Goal: Task Accomplishment & Management: Manage account settings

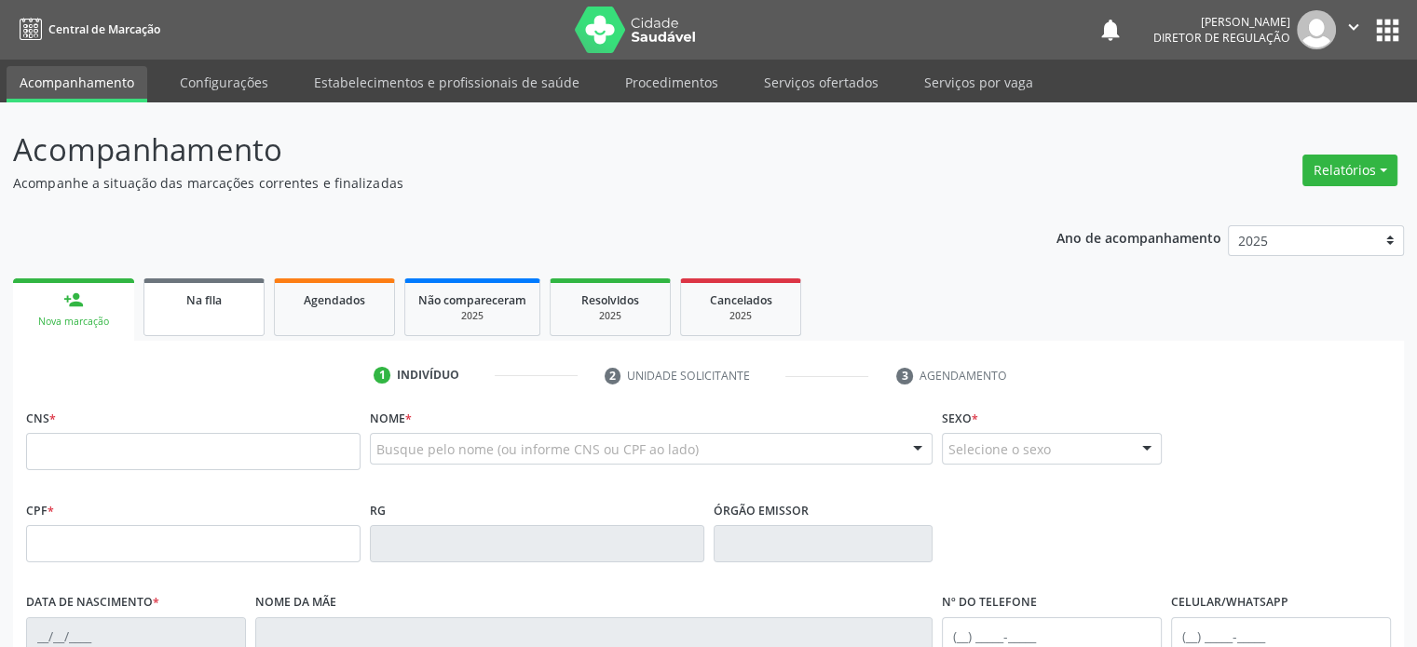
click at [186, 303] on span "Na fila" at bounding box center [203, 300] width 35 height 16
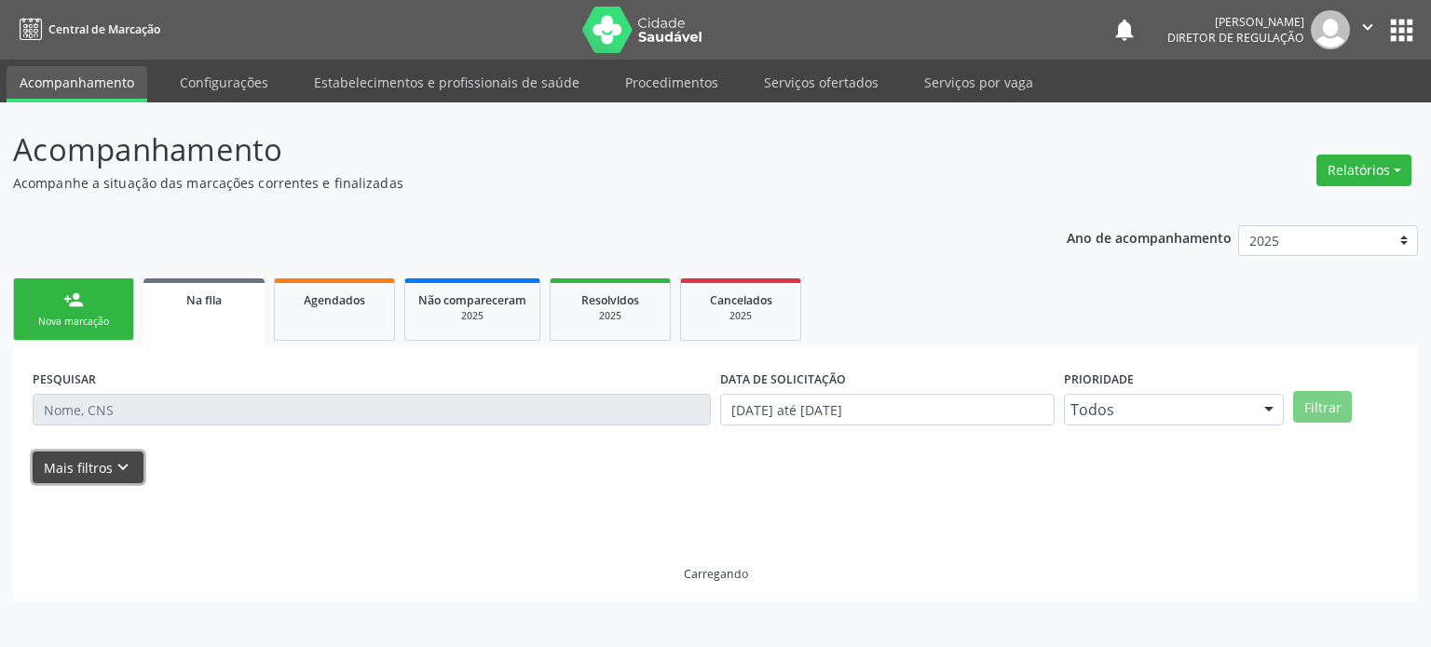
click at [116, 465] on icon "keyboard_arrow_down" at bounding box center [123, 467] width 20 height 20
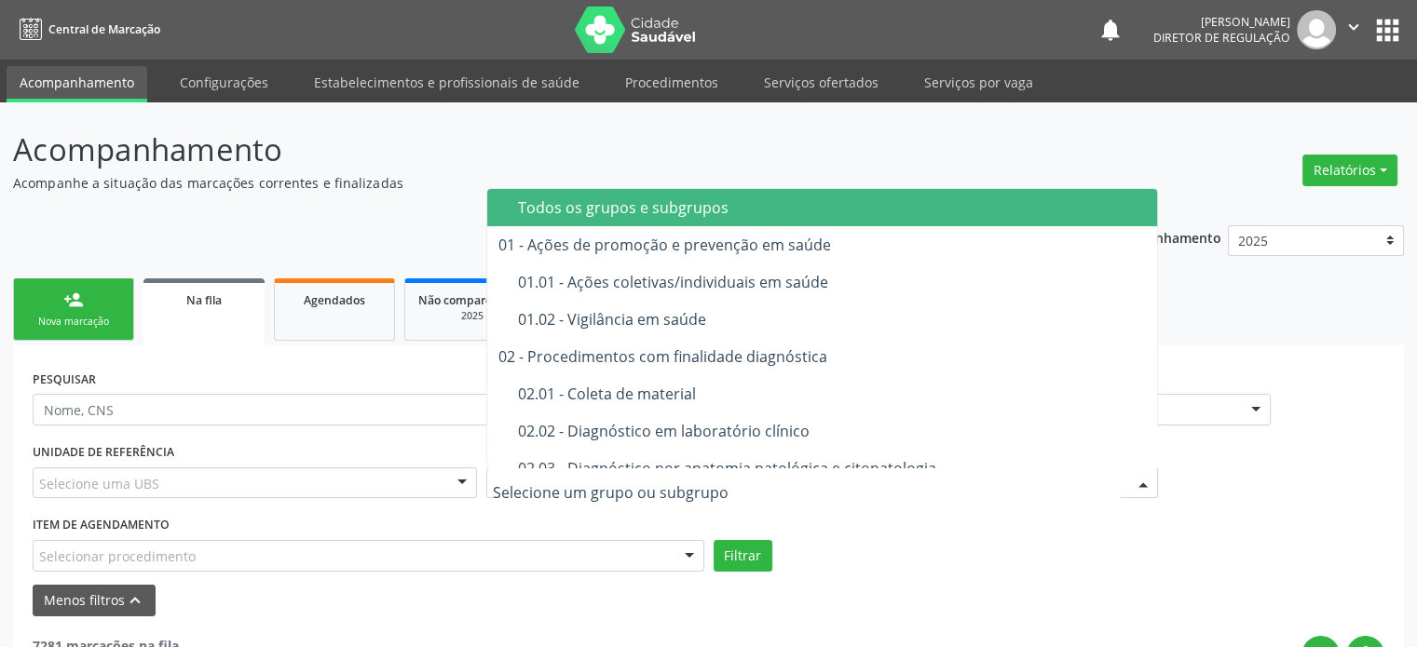
click at [634, 495] on div at bounding box center [821, 484] width 671 height 32
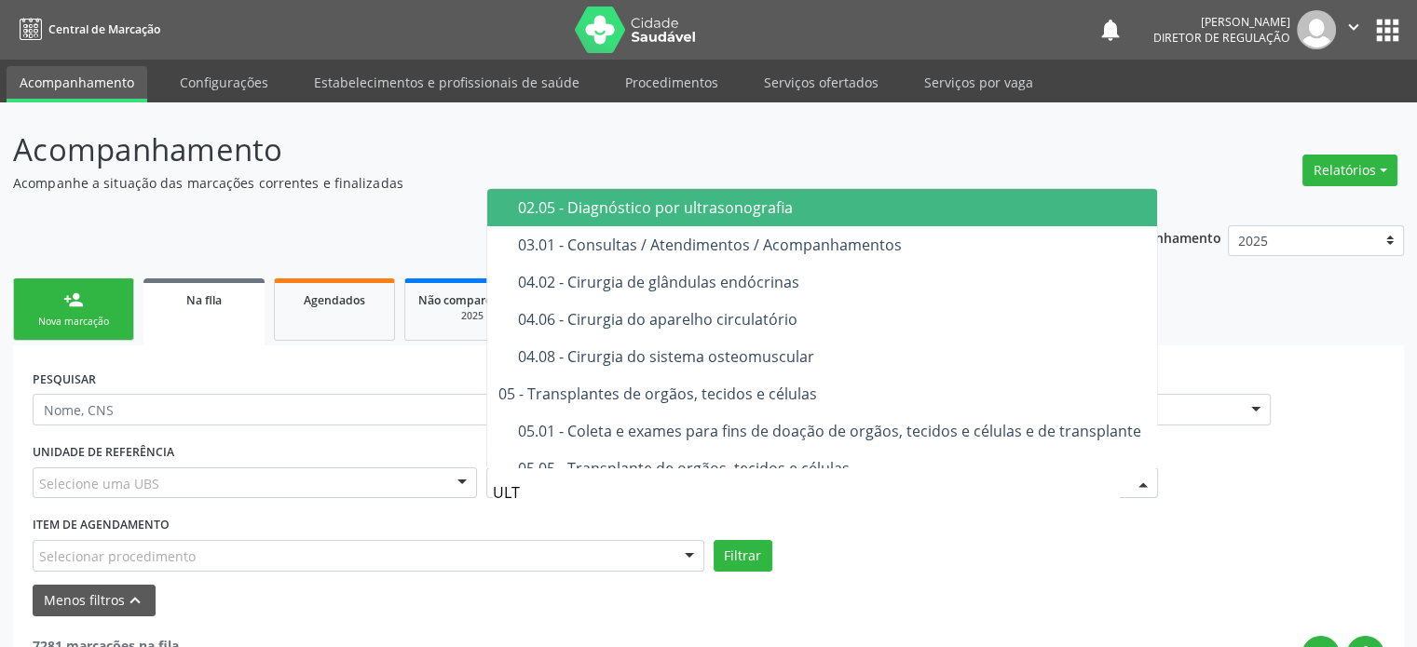
type input "ULTR"
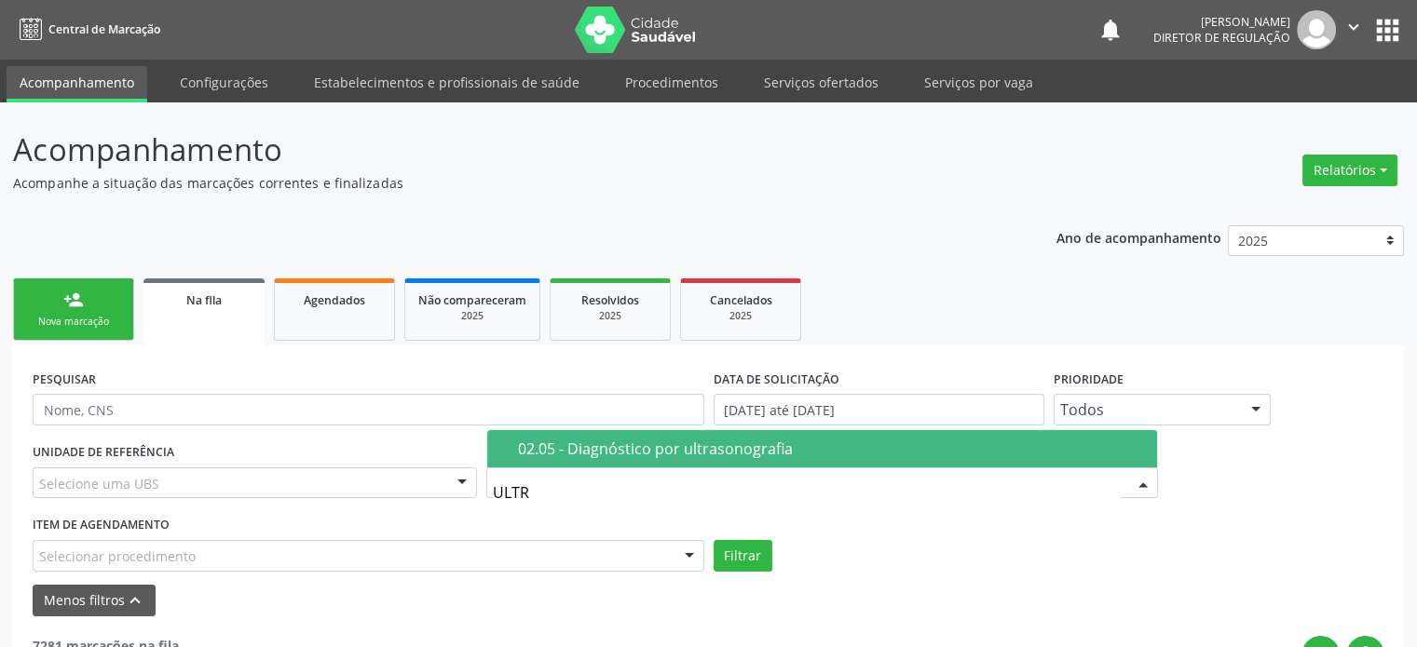
click at [639, 454] on div "02.05 - Diagnóstico por ultrasonografia" at bounding box center [832, 448] width 628 height 15
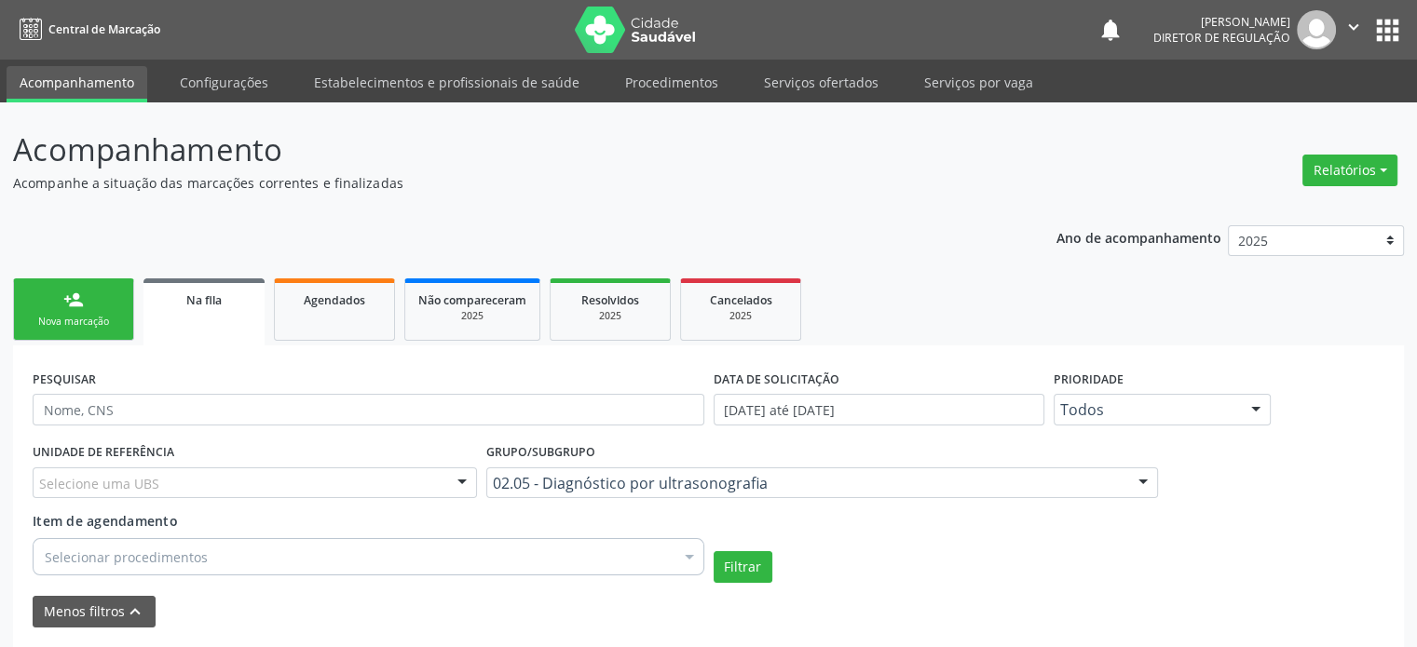
click at [166, 544] on div "Selecionar procedimentos" at bounding box center [368, 556] width 671 height 37
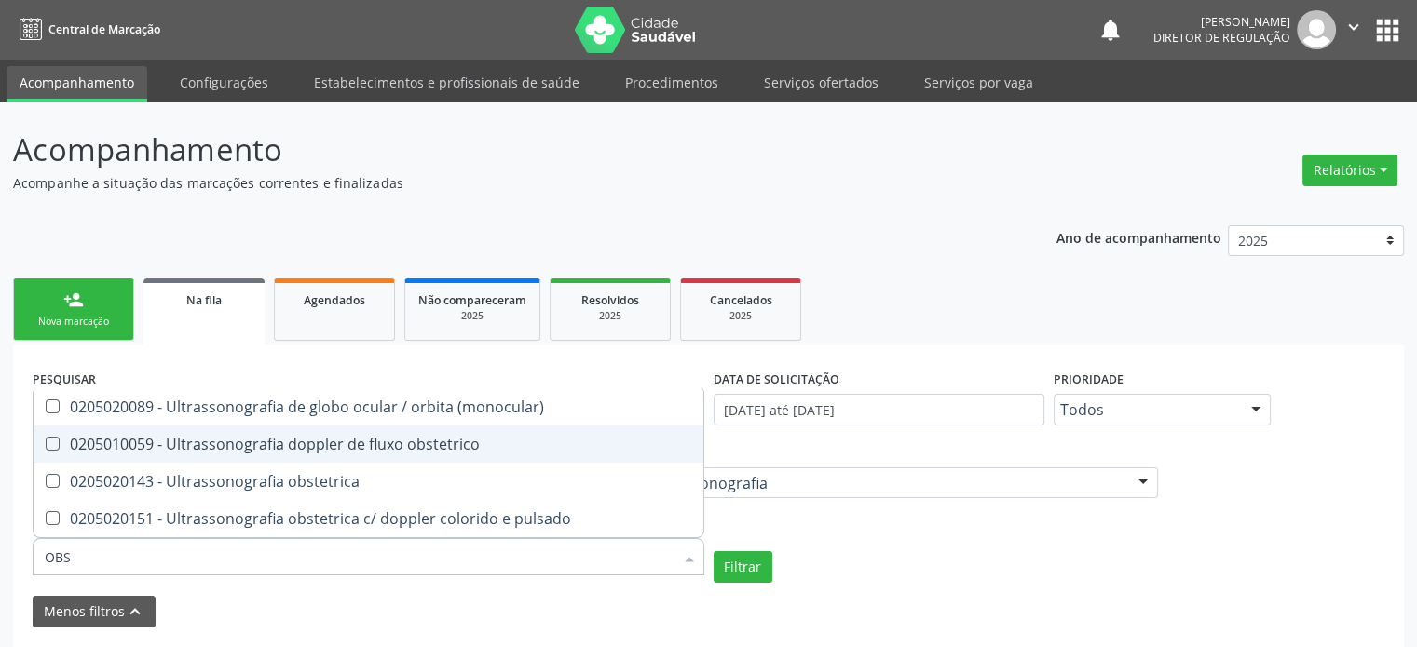
type input "OBST"
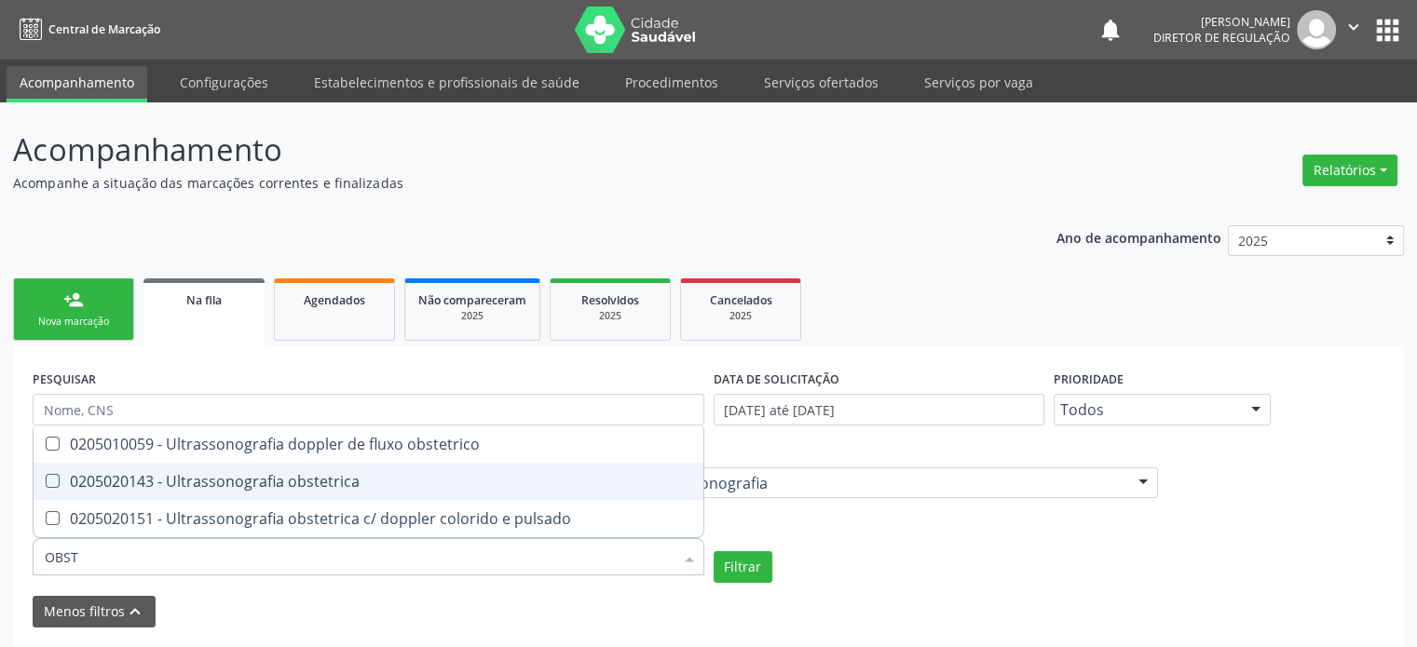
click at [259, 474] on div "0205020143 - Ultrassonografia obstetrica" at bounding box center [368, 481] width 647 height 15
checkbox obstetrica "true"
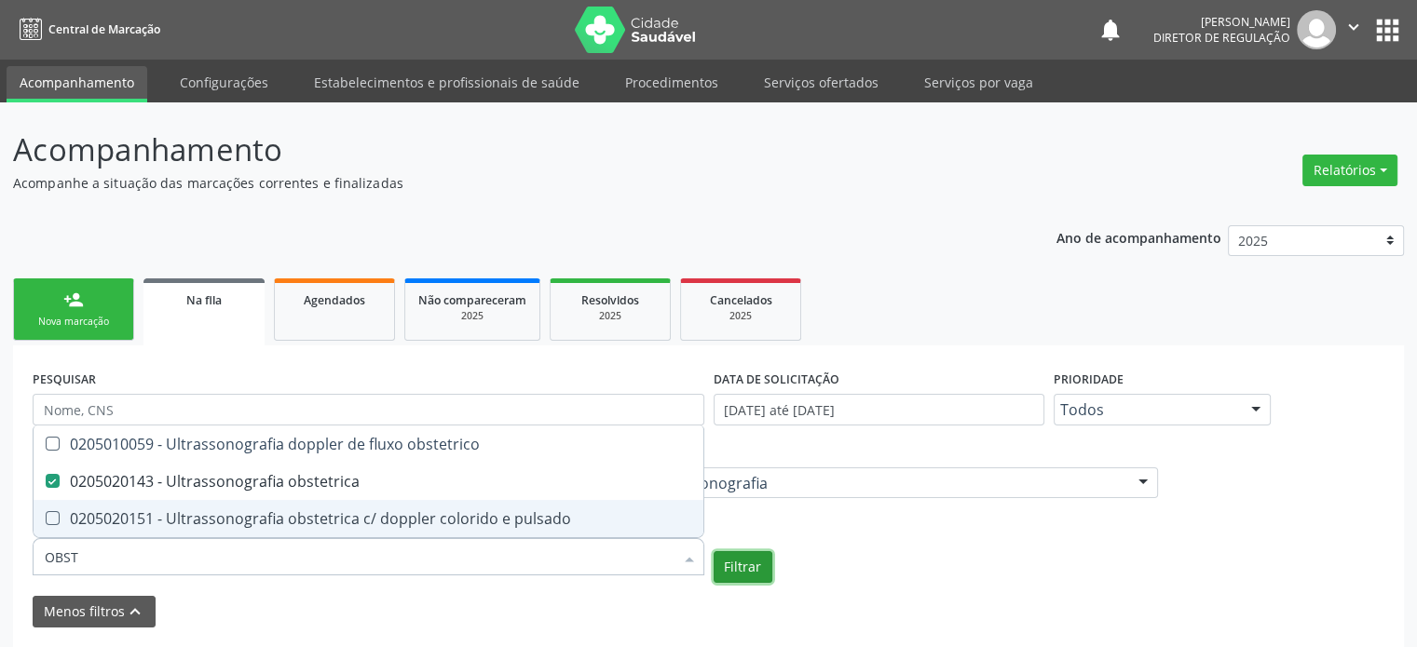
click at [742, 569] on button "Filtrar" at bounding box center [742, 567] width 59 height 32
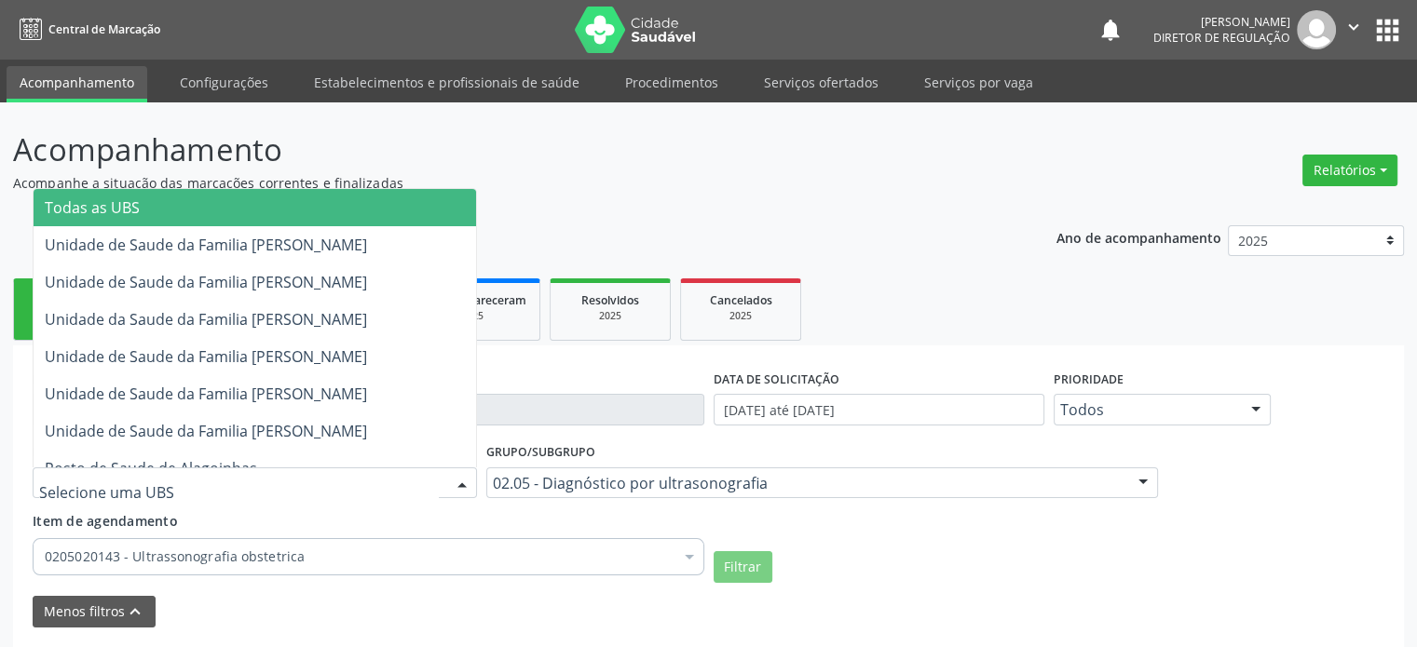
click at [181, 481] on div at bounding box center [255, 484] width 444 height 32
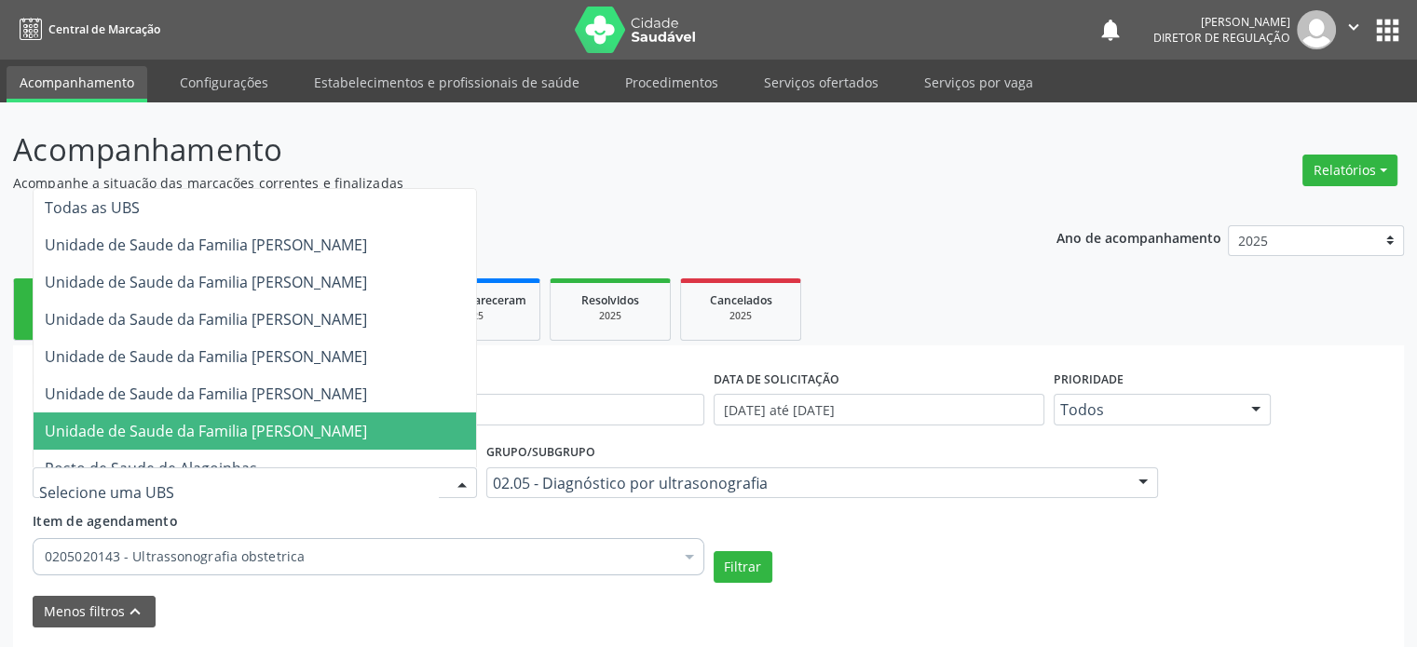
click at [237, 421] on span "Unidade de Saude da Familia [PERSON_NAME]" at bounding box center [206, 431] width 322 height 20
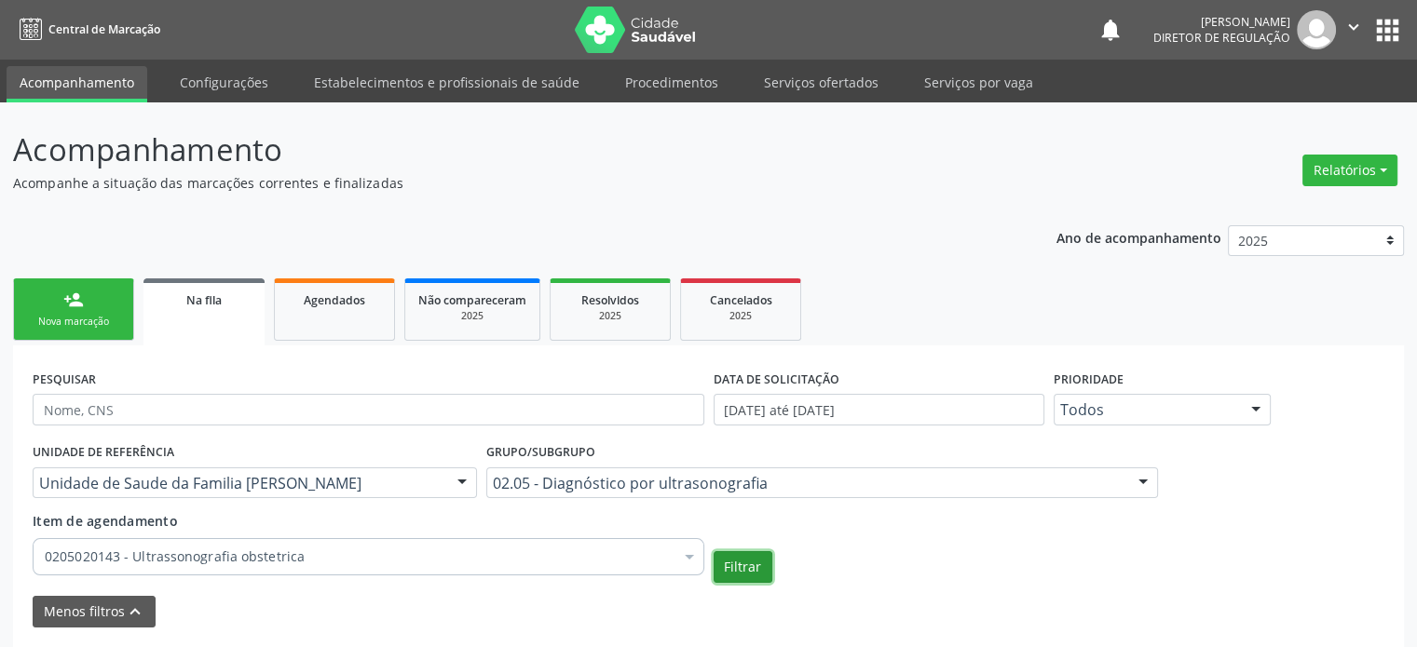
click at [746, 554] on button "Filtrar" at bounding box center [742, 567] width 59 height 32
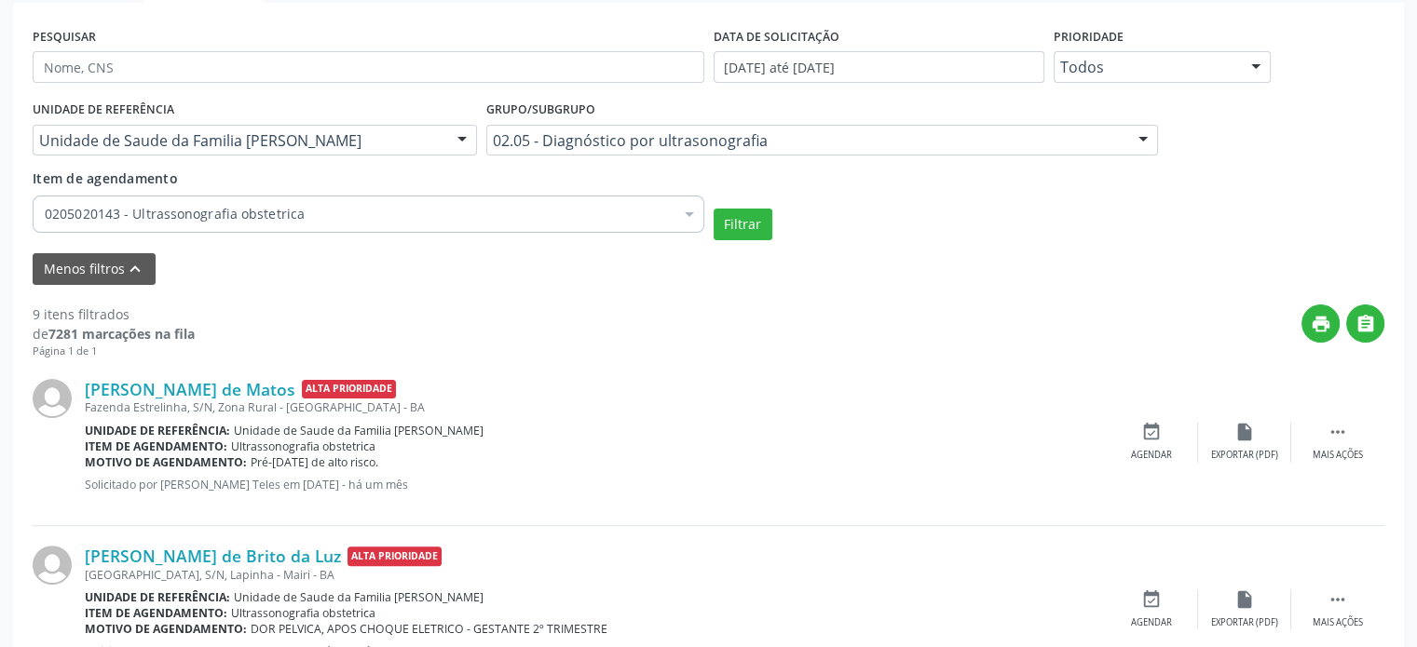
scroll to position [559, 0]
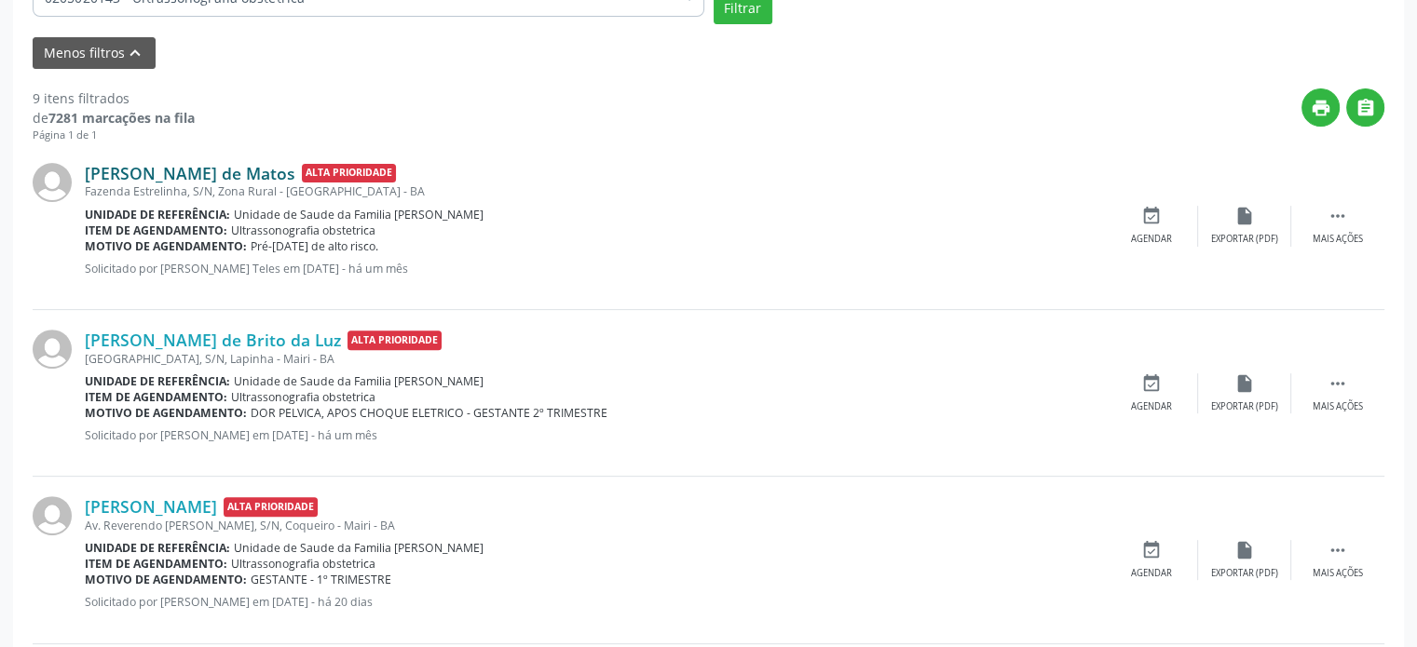
click at [169, 169] on link "Leidiane Lima de Matos" at bounding box center [190, 173] width 210 height 20
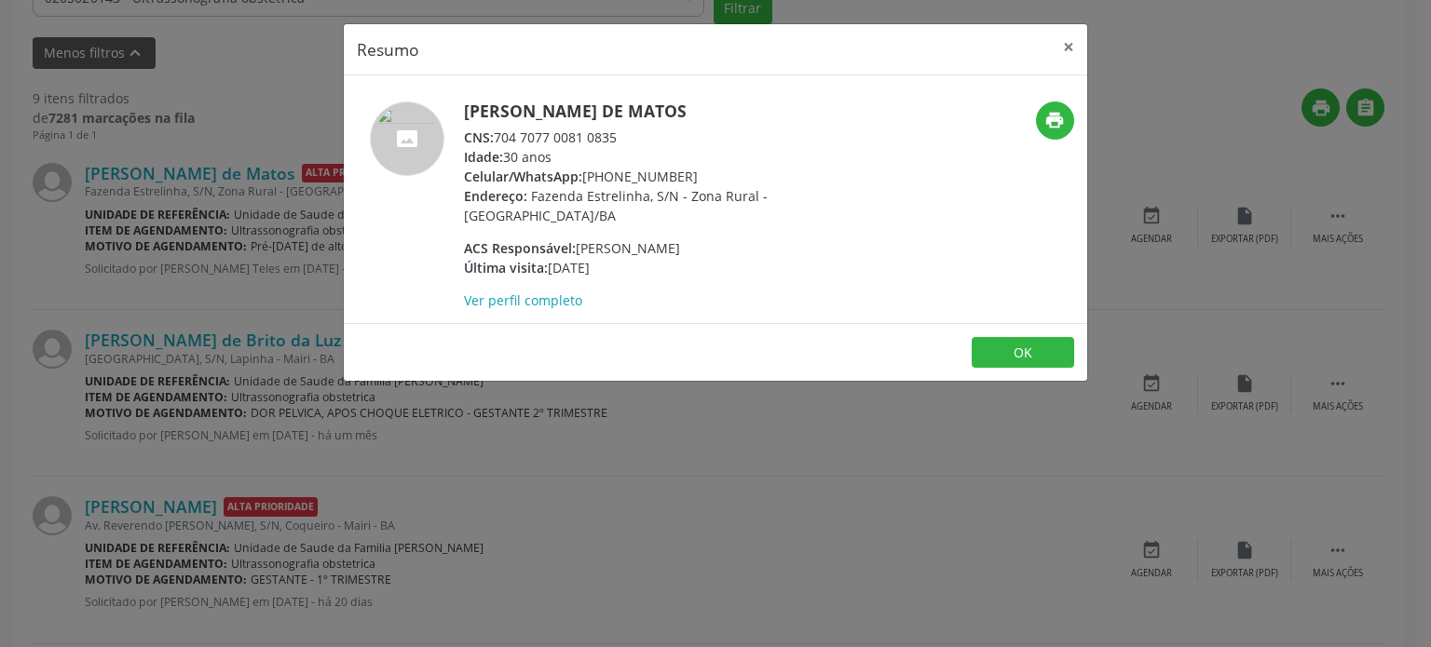
click at [156, 166] on div "Resumo × Leidiane Lima de Matos CNS: 704 7077 0081 0835 Idade: 30 anos Celular/…" at bounding box center [715, 323] width 1431 height 647
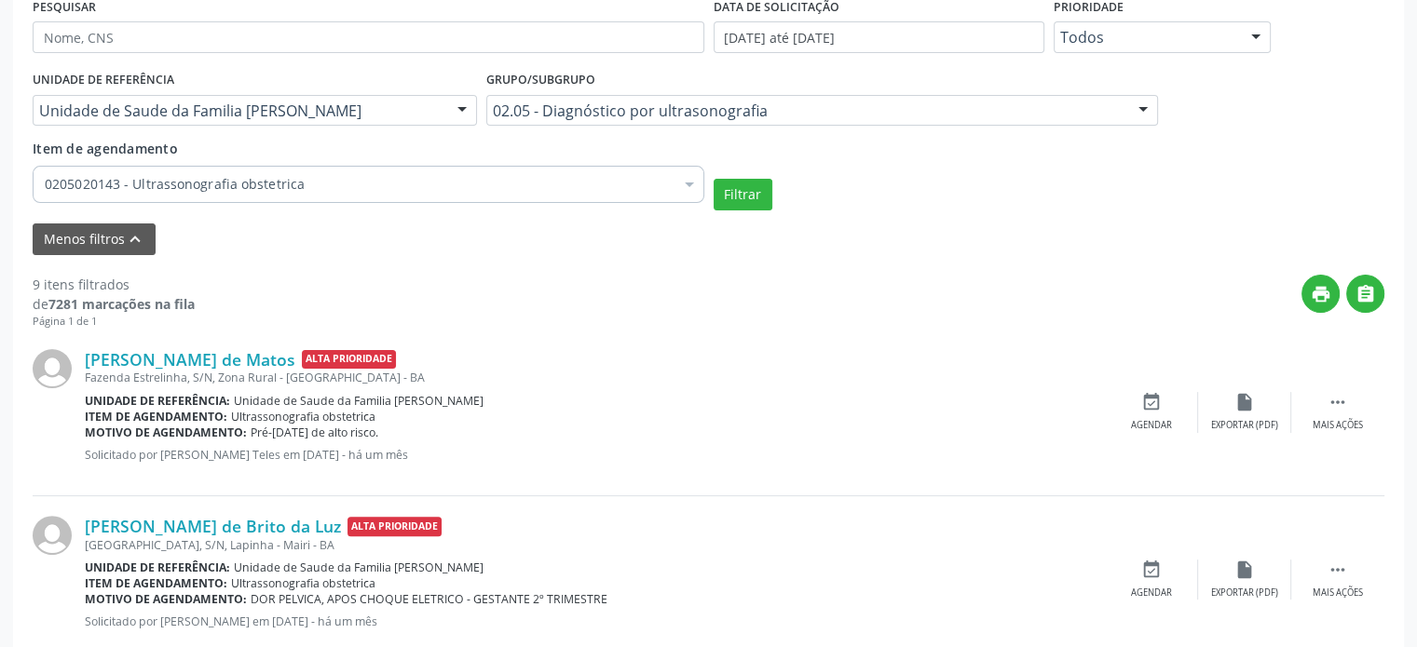
scroll to position [279, 0]
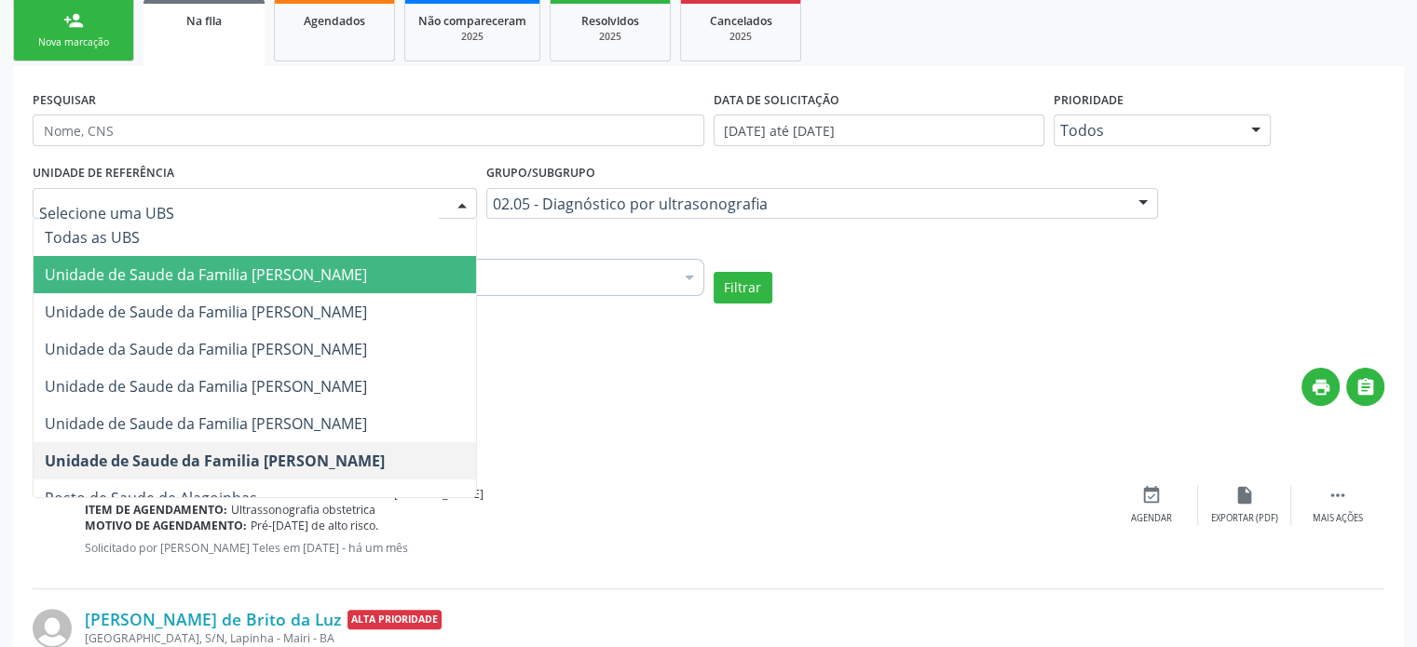
click at [236, 272] on span "Unidade de Saude da Familia [PERSON_NAME]" at bounding box center [206, 274] width 322 height 20
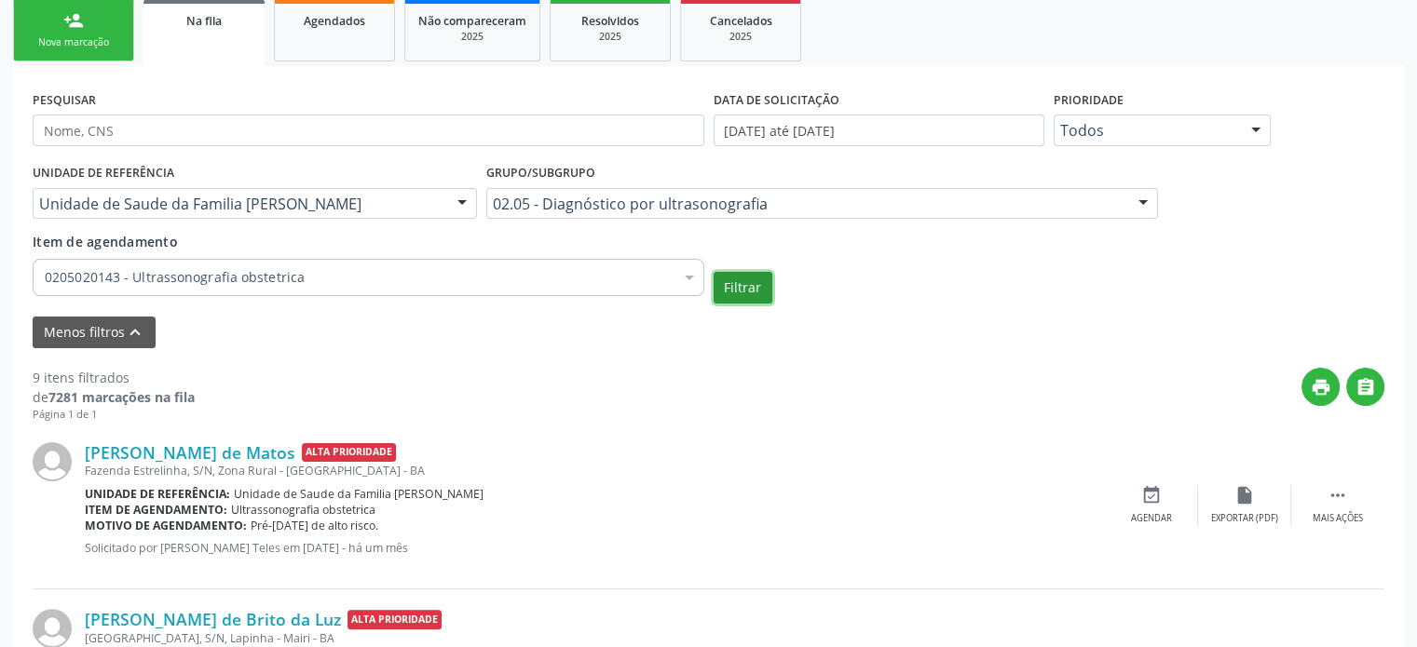
click at [735, 282] on button "Filtrar" at bounding box center [742, 288] width 59 height 32
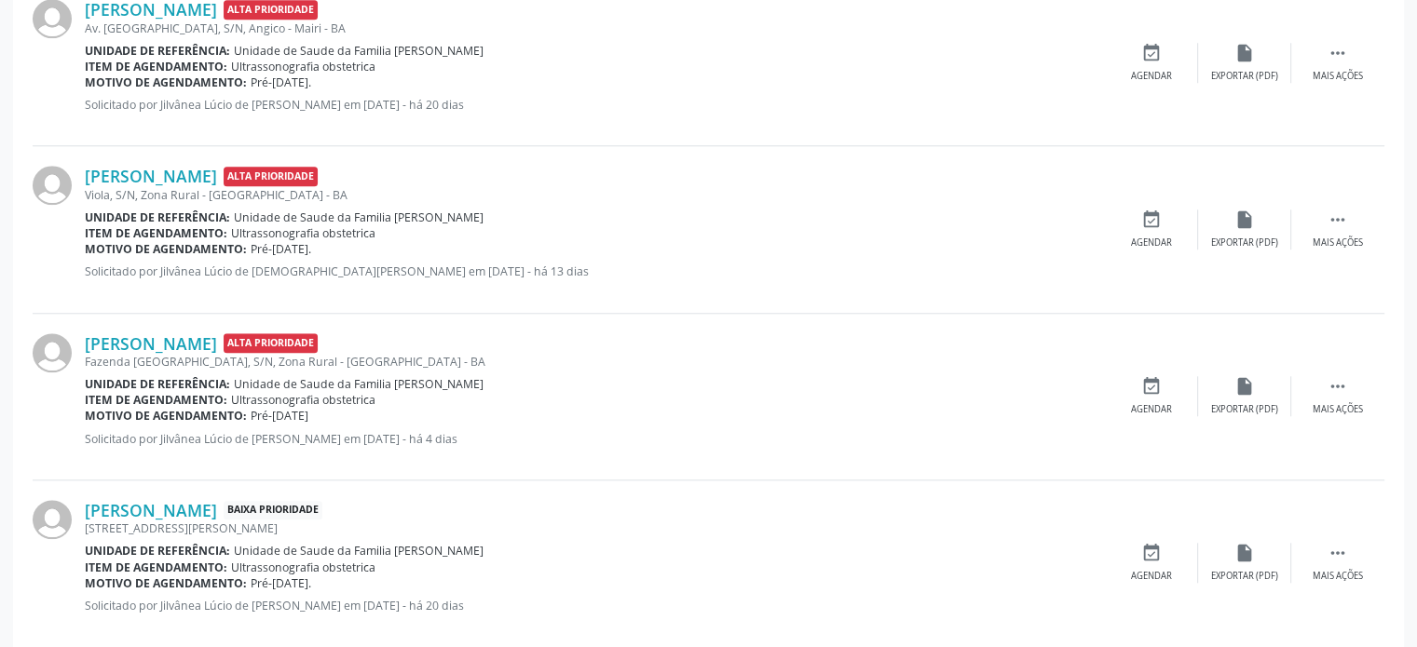
scroll to position [1768, 0]
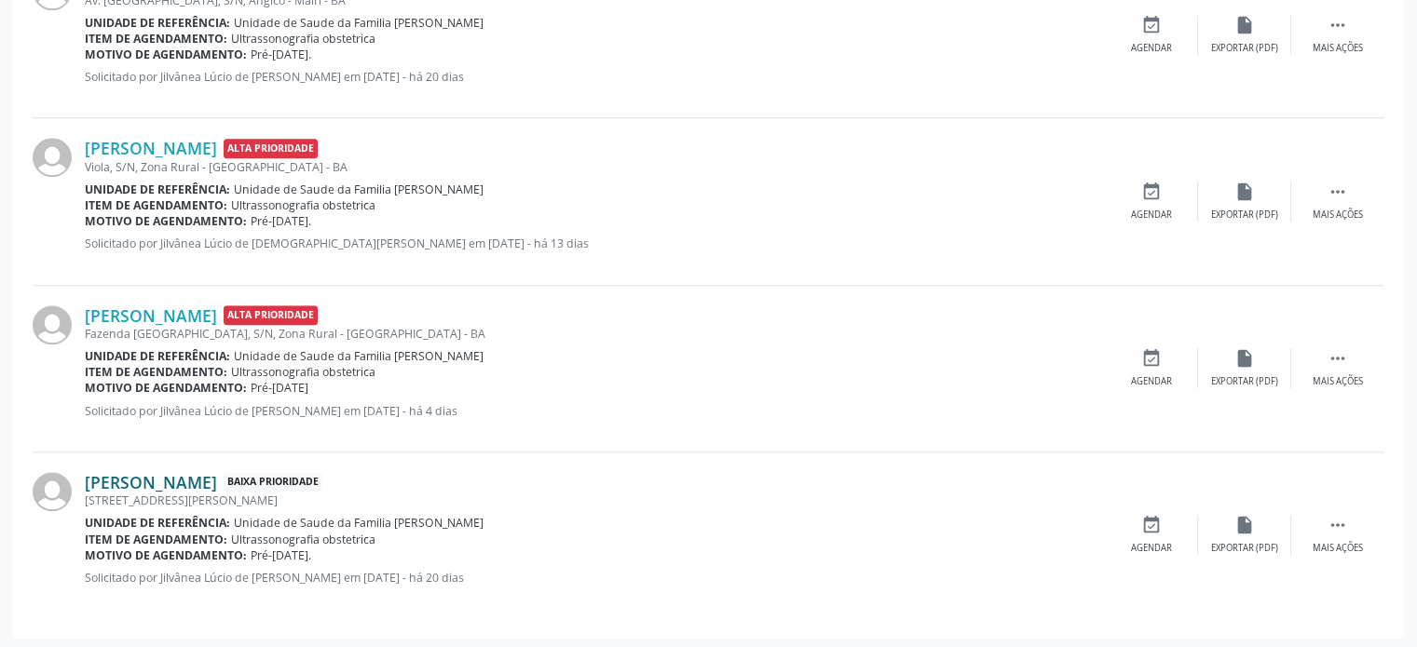
click at [210, 476] on link "[PERSON_NAME]" at bounding box center [151, 482] width 132 height 20
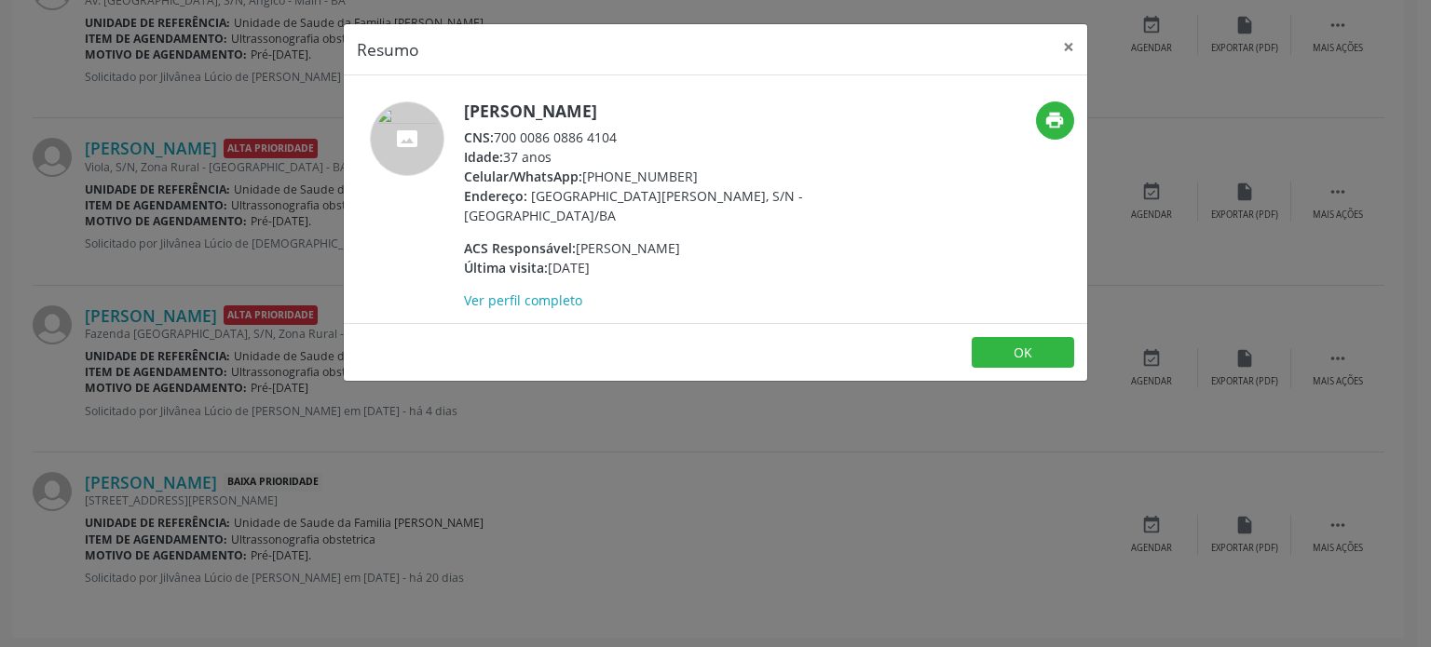
drag, startPoint x: 464, startPoint y: 105, endPoint x: 761, endPoint y: 107, distance: 297.1
click at [761, 107] on h5 "[PERSON_NAME]" at bounding box center [645, 112] width 362 height 20
copy h5 "[PERSON_NAME]"
drag, startPoint x: 585, startPoint y: 173, endPoint x: 746, endPoint y: 170, distance: 161.2
click at [746, 170] on div "Celular/WhatsApp: (71) 99727-7407" at bounding box center [645, 177] width 362 height 20
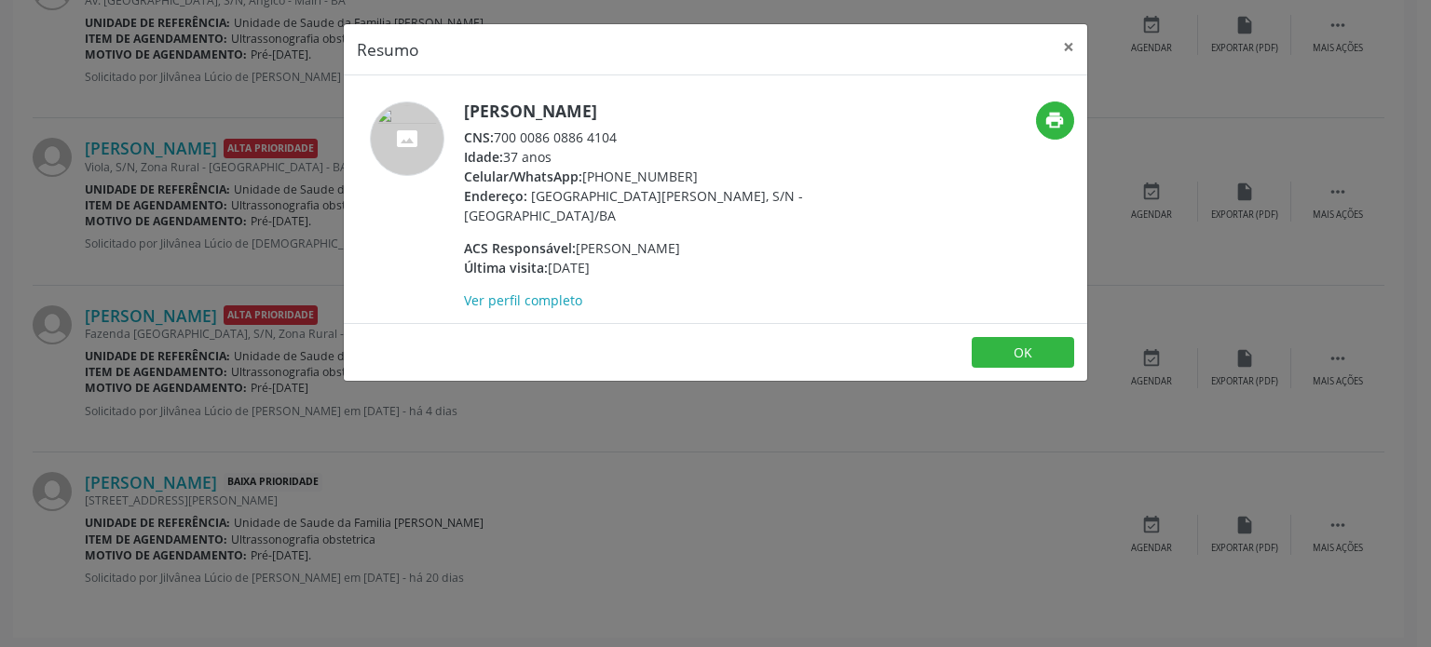
copy div "(71) 99727-7407"
click at [541, 107] on h5 "[PERSON_NAME]" at bounding box center [645, 112] width 362 height 20
copy div "[PERSON_NAME]"
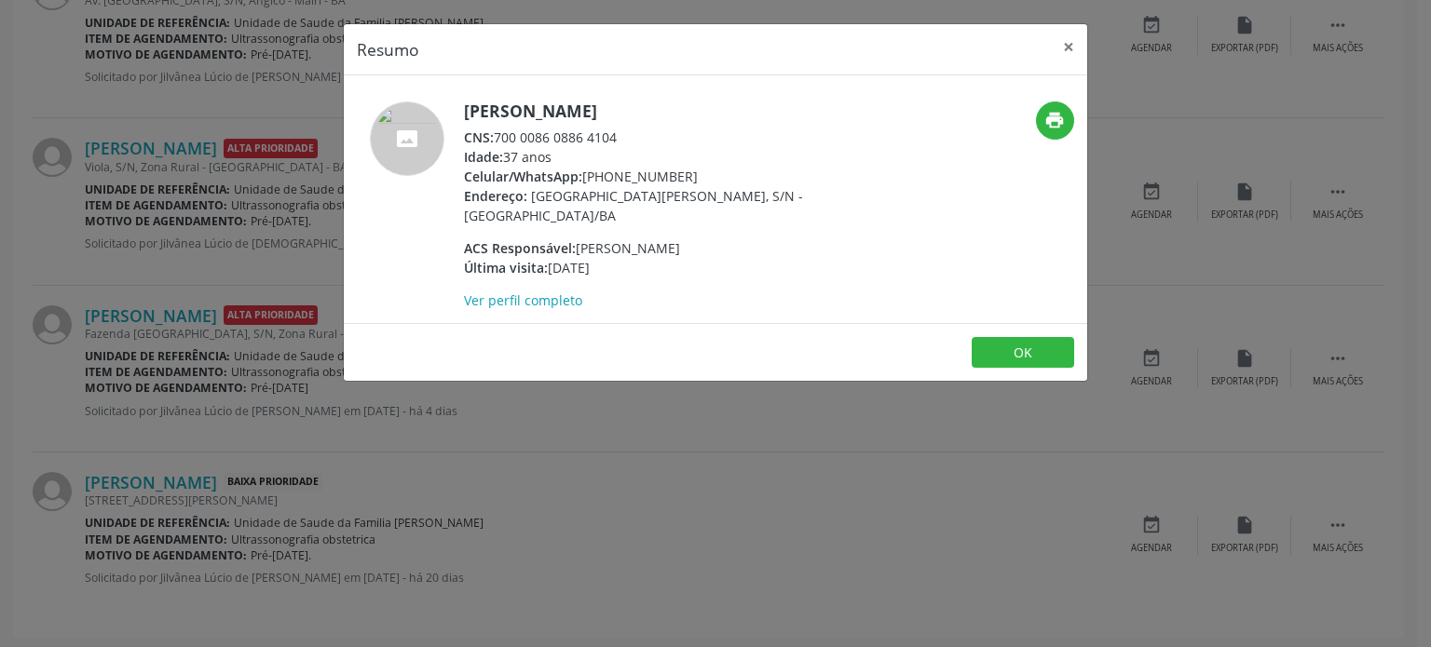
click at [198, 391] on div "Resumo × Taise Oliveira Araújo Ferreira CNS: 700 0086 0886 4104 Idade: 37 anos …" at bounding box center [715, 323] width 1431 height 647
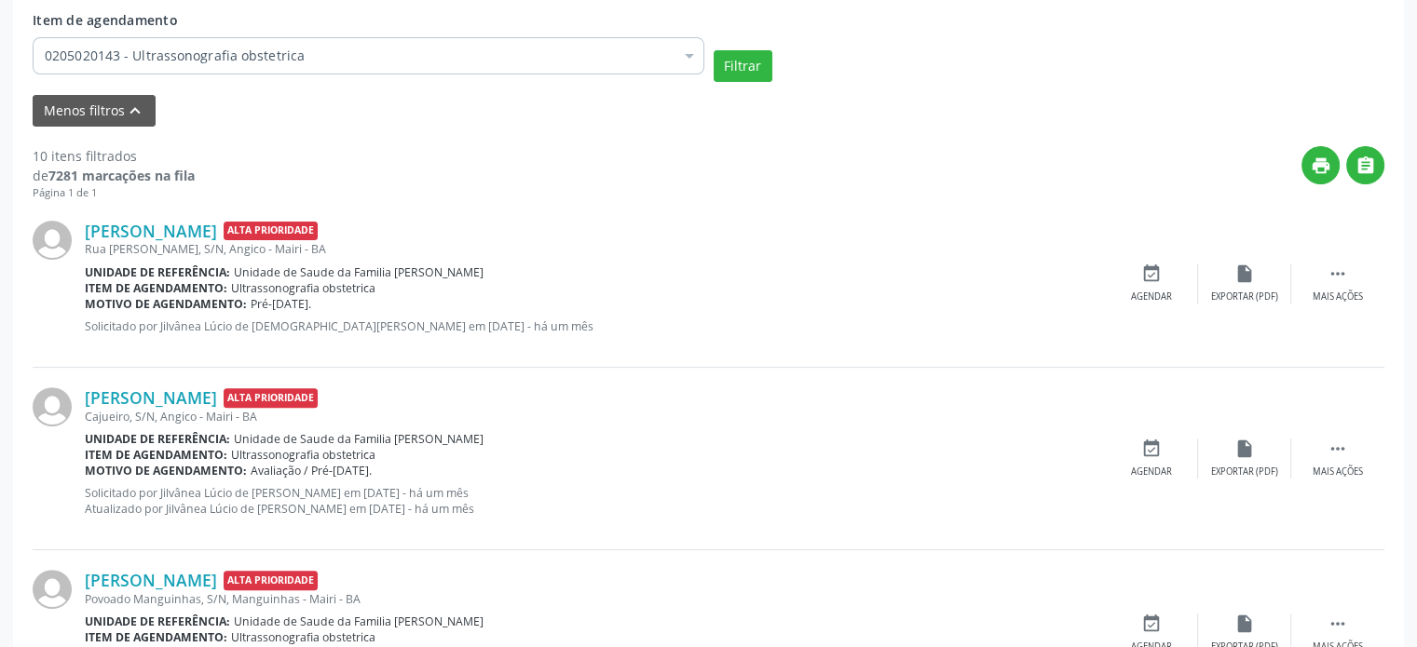
scroll to position [371, 0]
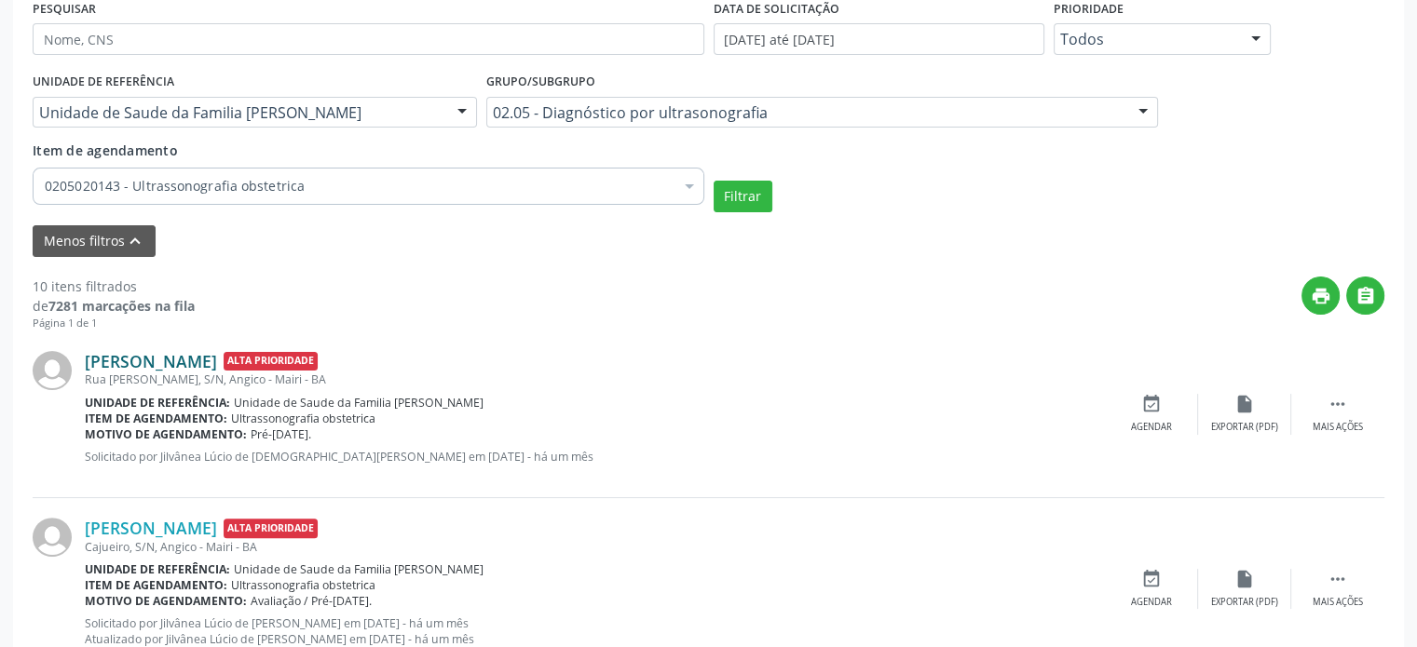
click at [168, 363] on link "[PERSON_NAME]" at bounding box center [151, 361] width 132 height 20
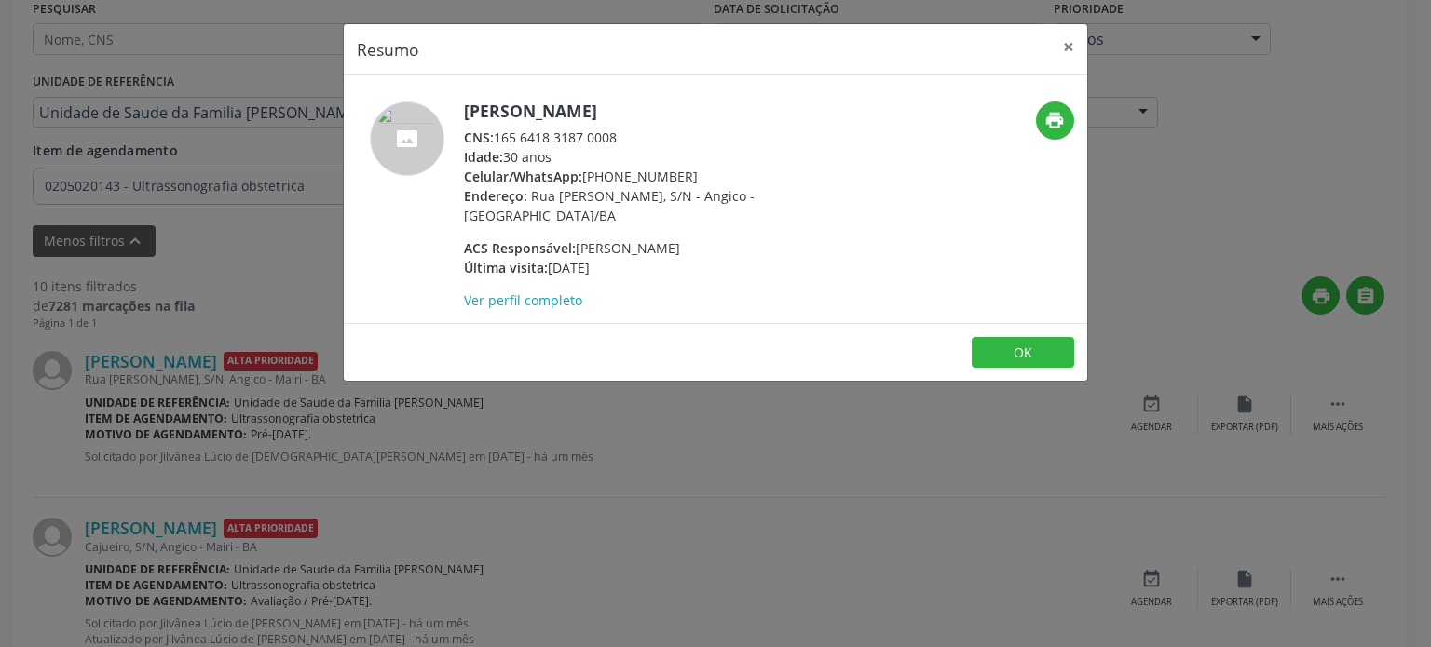
drag, startPoint x: 467, startPoint y: 109, endPoint x: 700, endPoint y: 100, distance: 233.9
click at [700, 100] on div "Suzanete Silva Barreiros CNS: 165 6418 3187 0008 Idade: 30 anos Celular/WhatsAp…" at bounding box center [715, 199] width 743 height 248
copy h5 "[PERSON_NAME]"
click at [149, 337] on div "Resumo × Suzanete Silva Barreiros CNS: 165 6418 3187 0008 Idade: 30 anos Celula…" at bounding box center [715, 323] width 1431 height 647
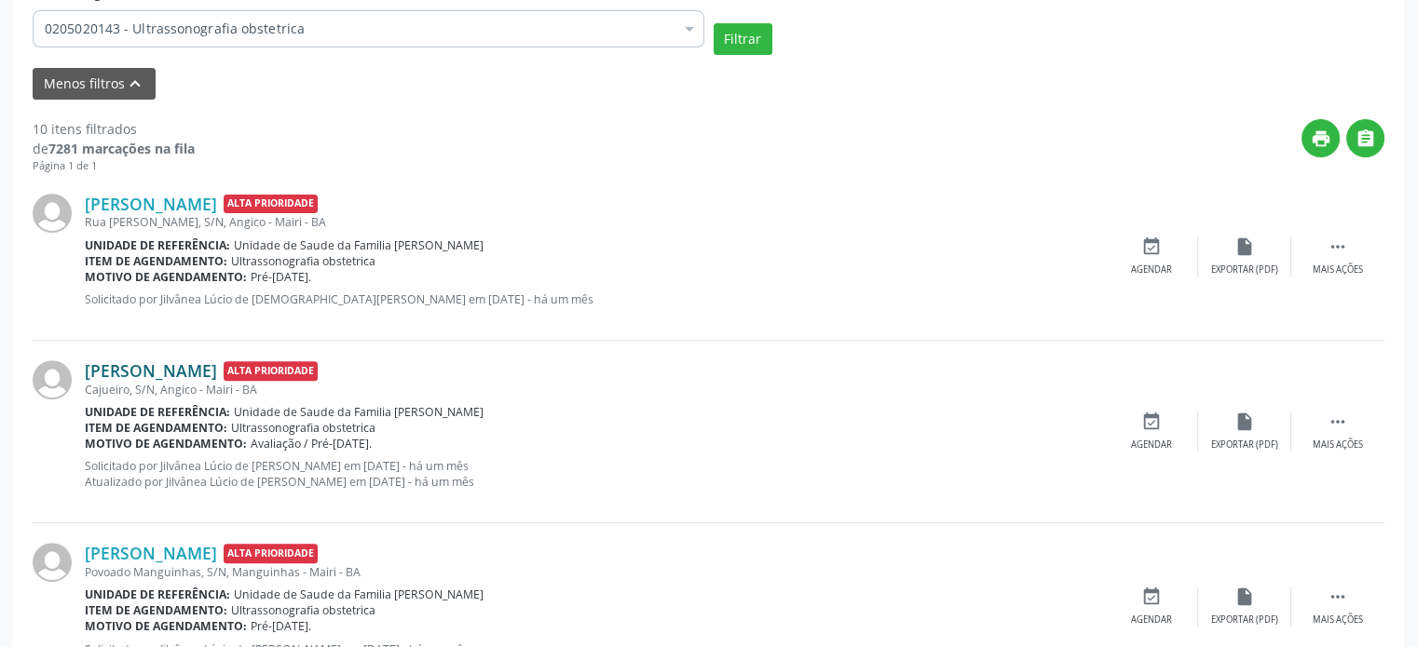
scroll to position [557, 0]
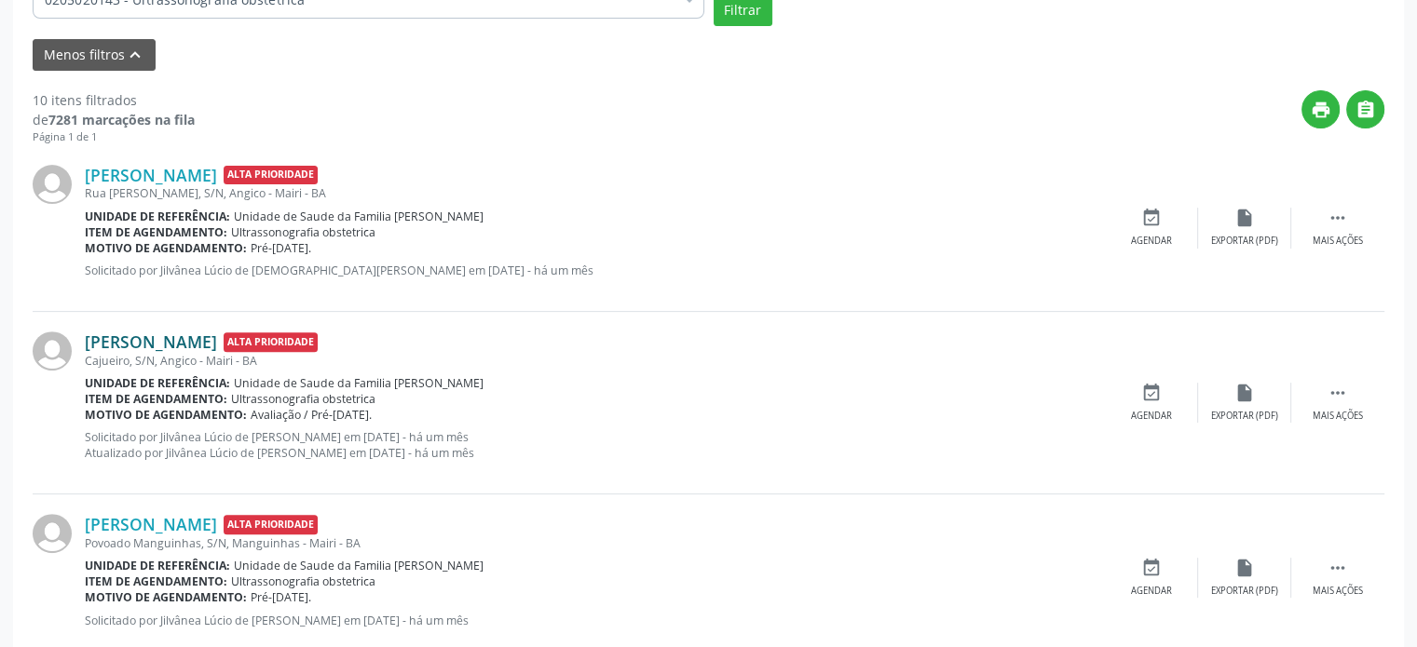
click at [217, 340] on link "[PERSON_NAME]" at bounding box center [151, 342] width 132 height 20
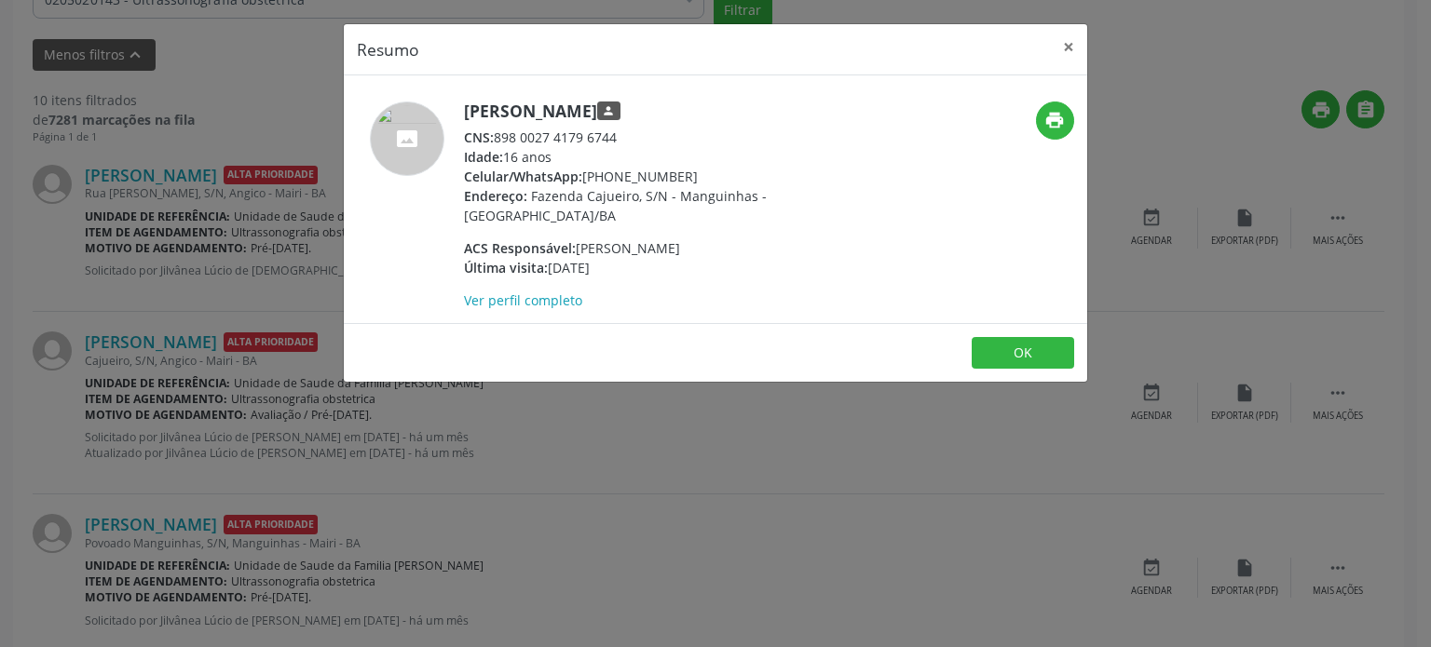
drag, startPoint x: 464, startPoint y: 104, endPoint x: 777, endPoint y: 107, distance: 312.9
click at [777, 107] on h5 "Maria Eduarda Cruz de Souza Silva person" at bounding box center [645, 112] width 362 height 20
copy h5 "[PERSON_NAME]"
click at [221, 223] on div "Resumo × Maria Eduarda Cruz de Souza Silva person CNS: 898 0027 4179 6744 Idade…" at bounding box center [715, 323] width 1431 height 647
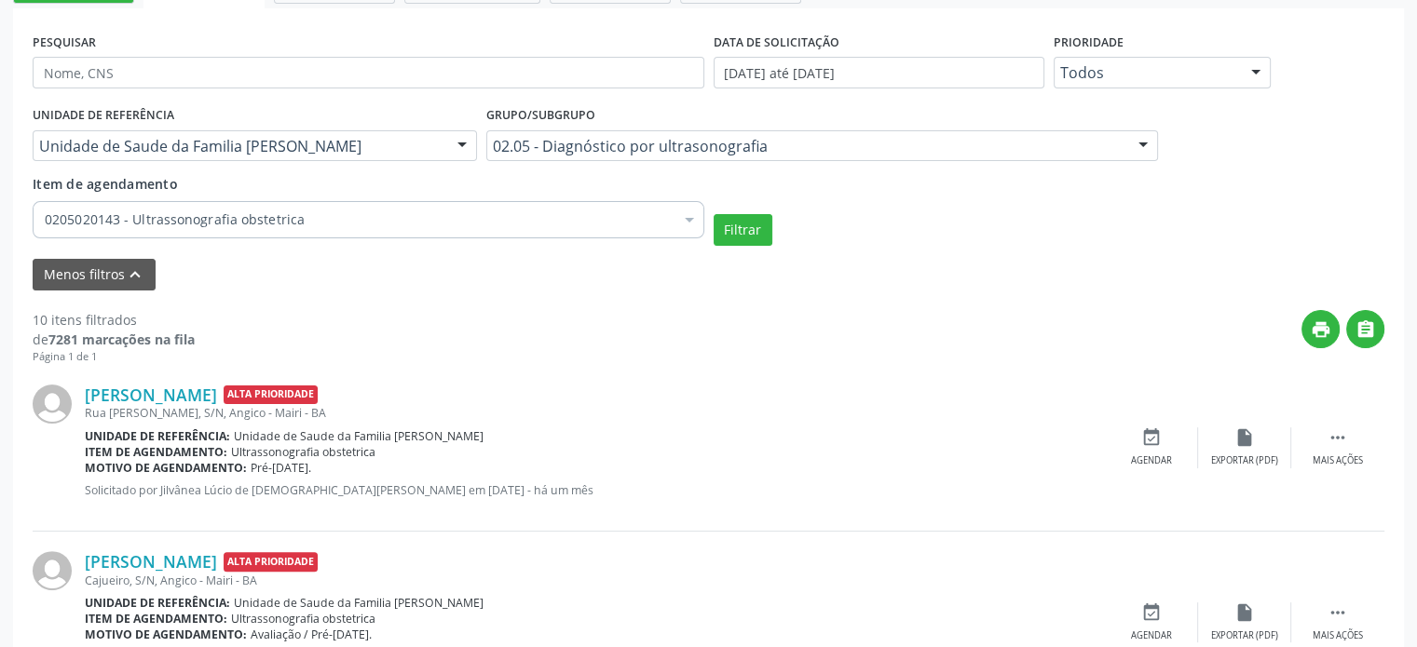
scroll to position [184, 0]
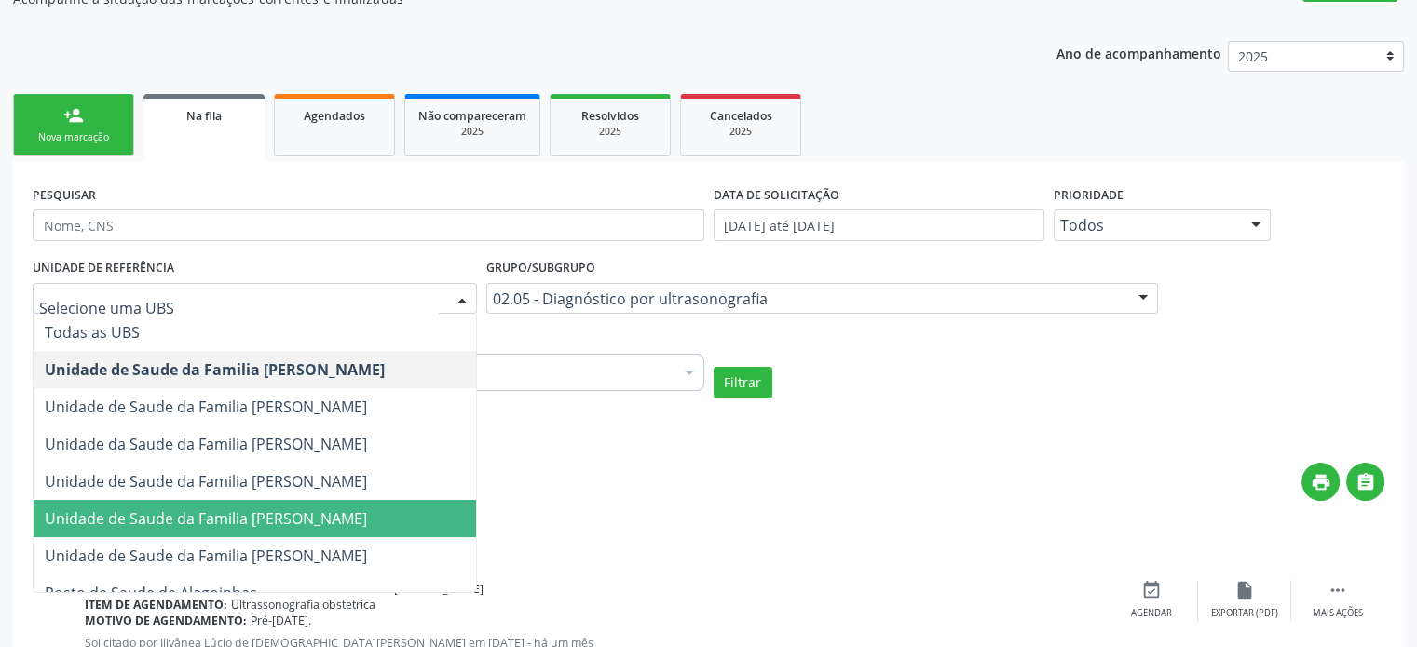
click at [343, 521] on span "Unidade de Saude da Familia [PERSON_NAME]" at bounding box center [206, 519] width 322 height 20
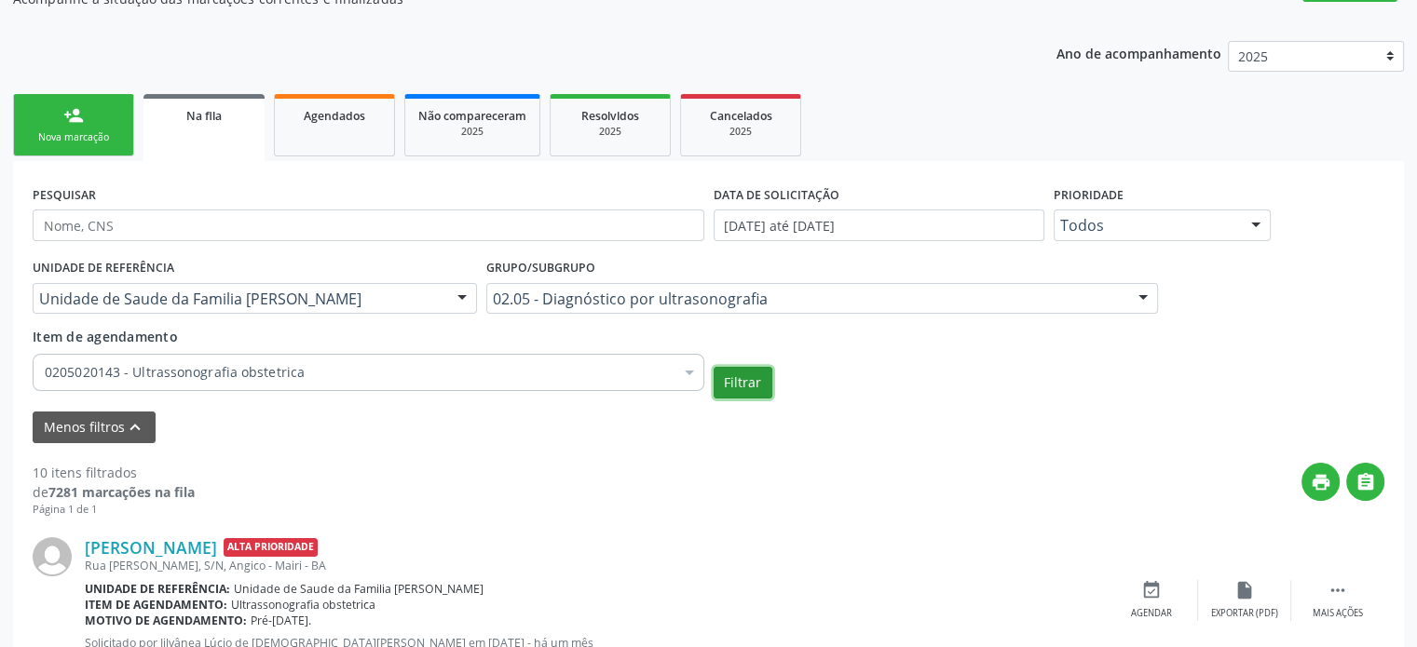
click at [741, 387] on button "Filtrar" at bounding box center [742, 383] width 59 height 32
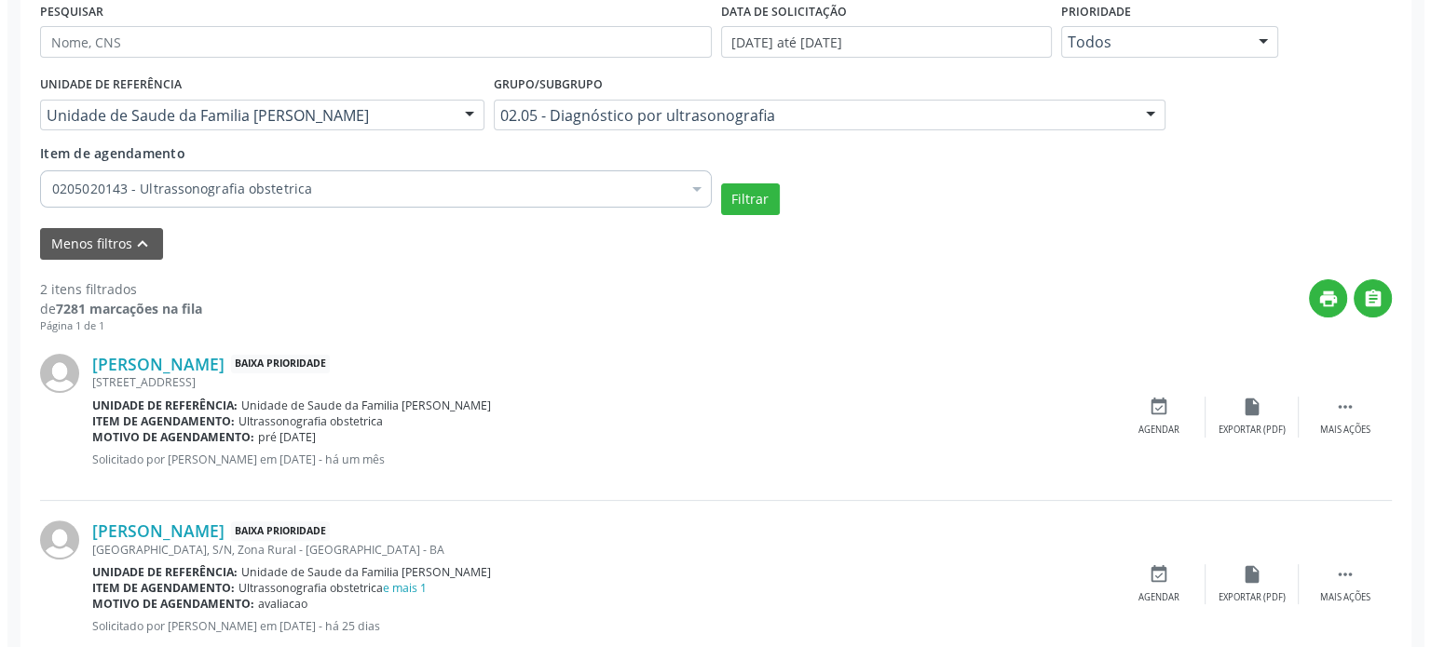
scroll to position [418, 0]
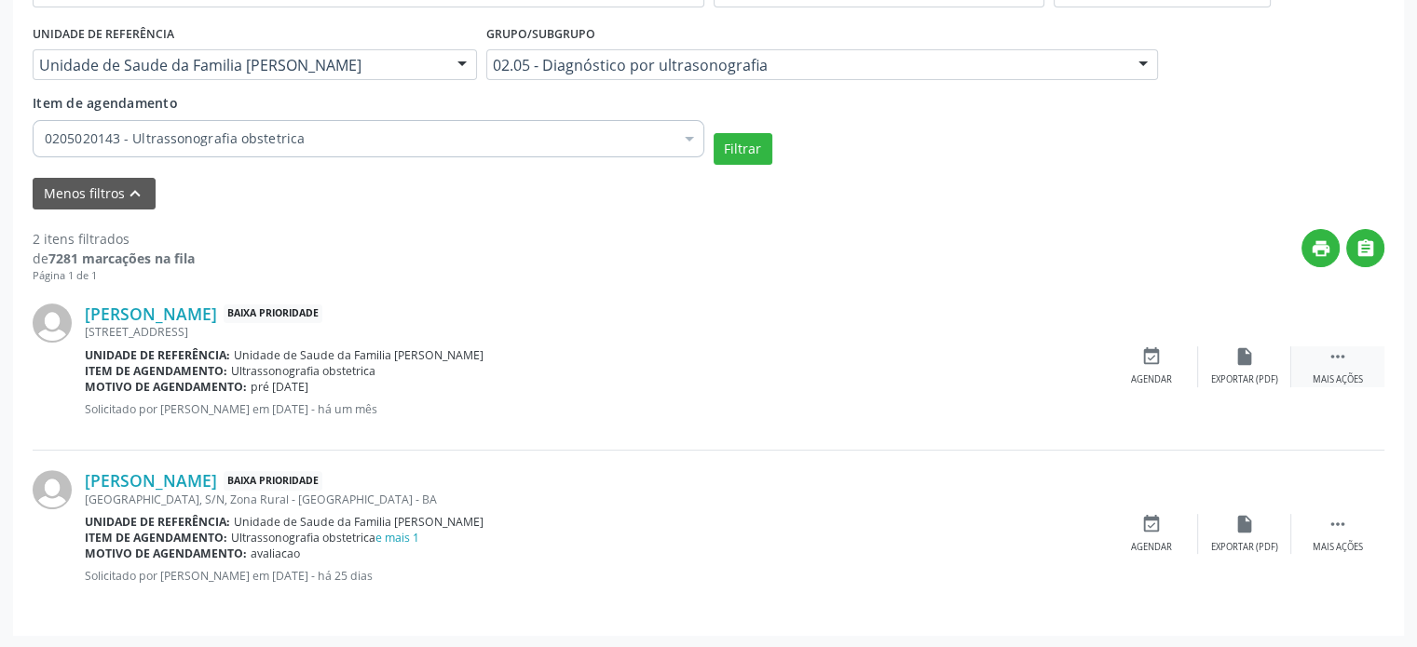
click at [1332, 353] on icon "" at bounding box center [1337, 356] width 20 height 20
click at [1141, 360] on icon "cancel" at bounding box center [1151, 356] width 20 height 20
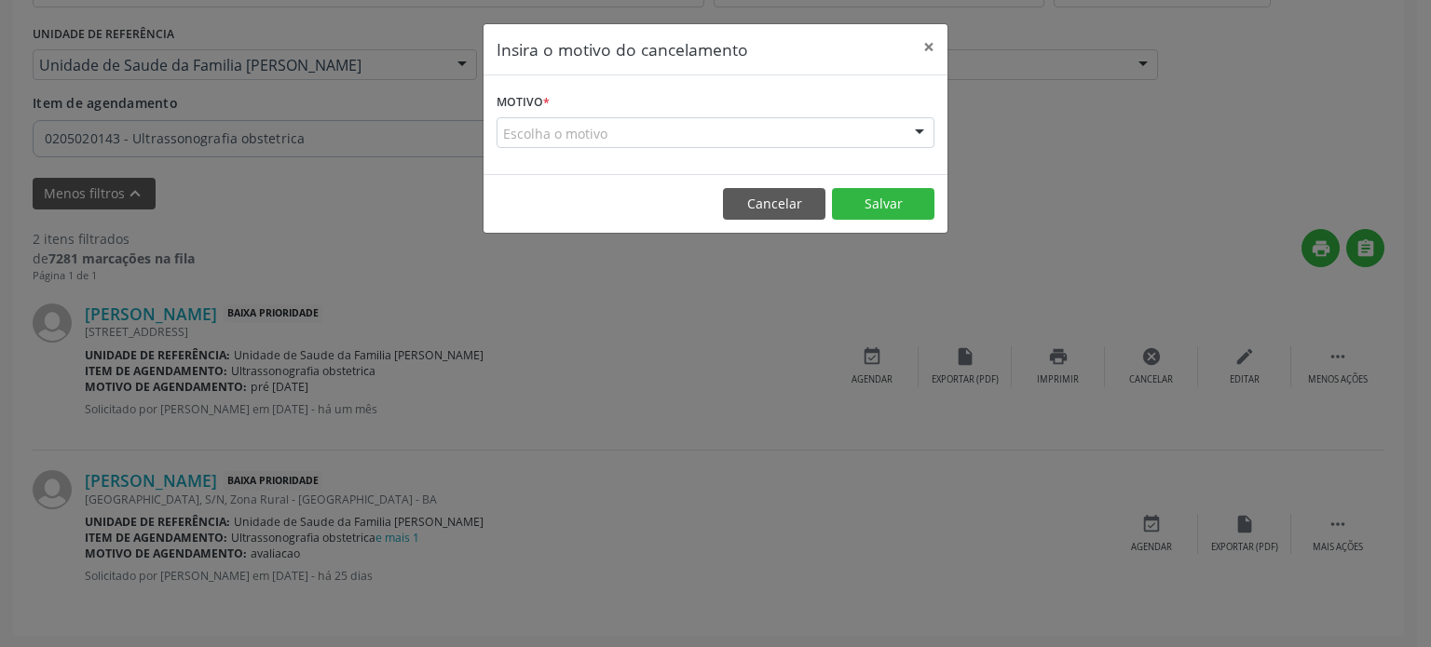
click at [578, 133] on div "Escolha o motivo" at bounding box center [715, 133] width 438 height 32
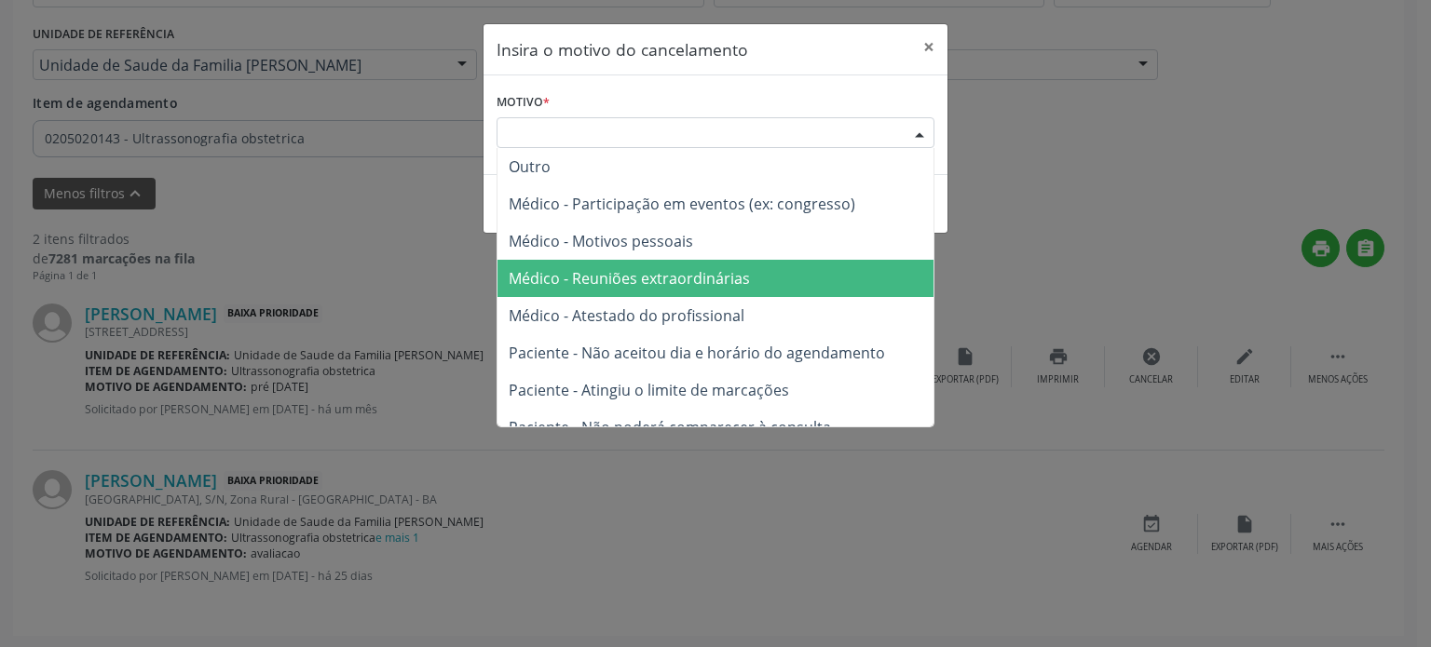
click at [660, 306] on span "Médico - Atestado do profissional" at bounding box center [627, 315] width 236 height 20
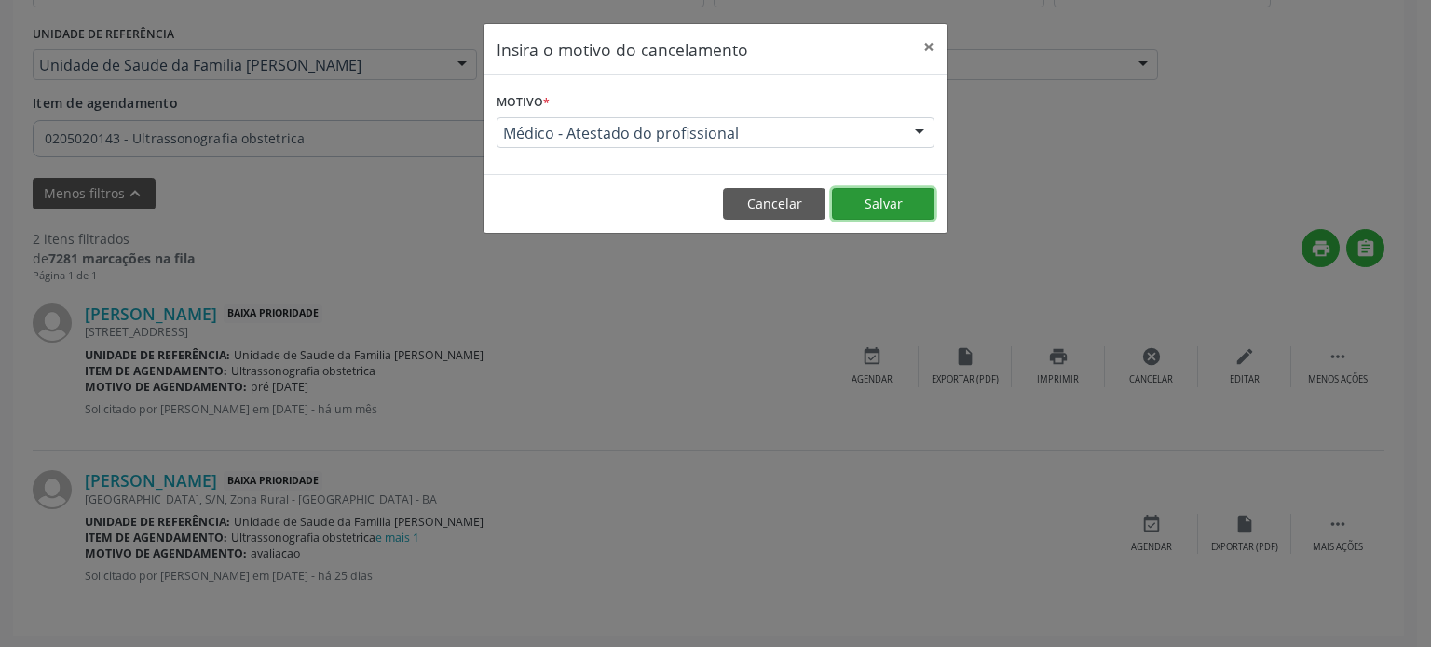
click at [865, 210] on button "Salvar" at bounding box center [883, 204] width 102 height 32
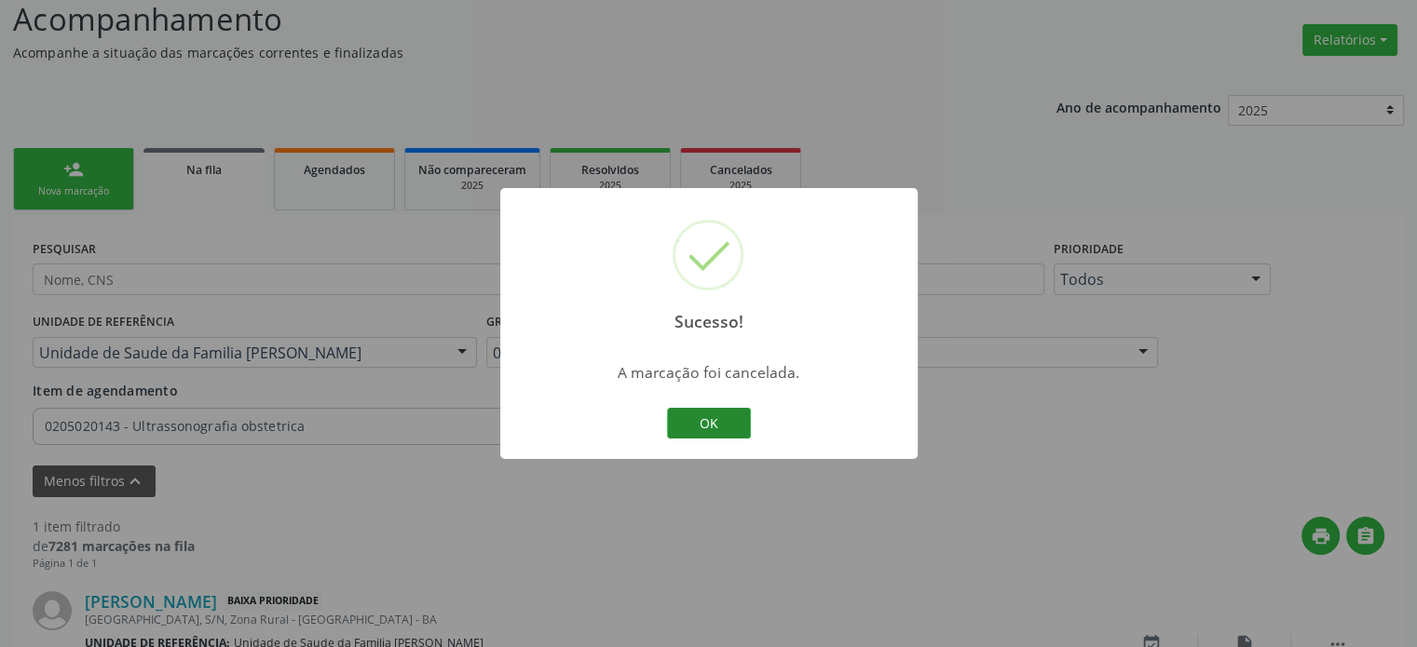
scroll to position [251, 0]
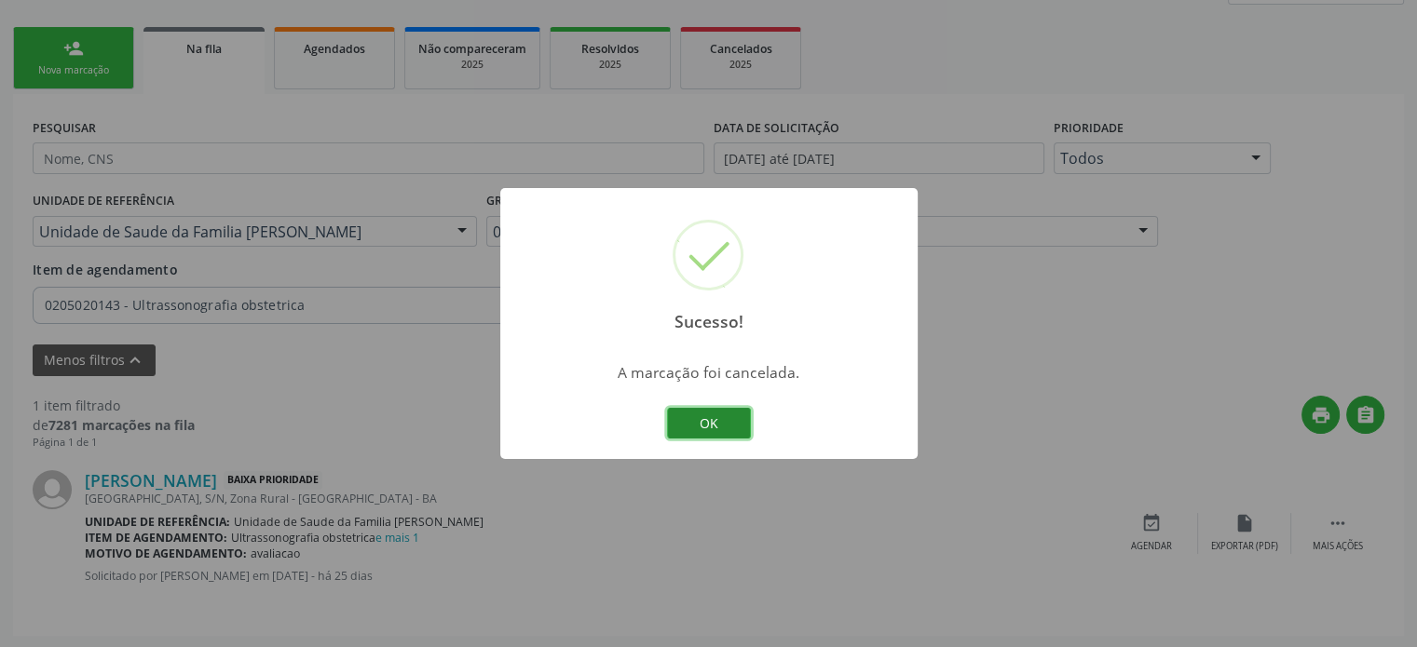
click at [703, 432] on button "OK" at bounding box center [709, 424] width 84 height 32
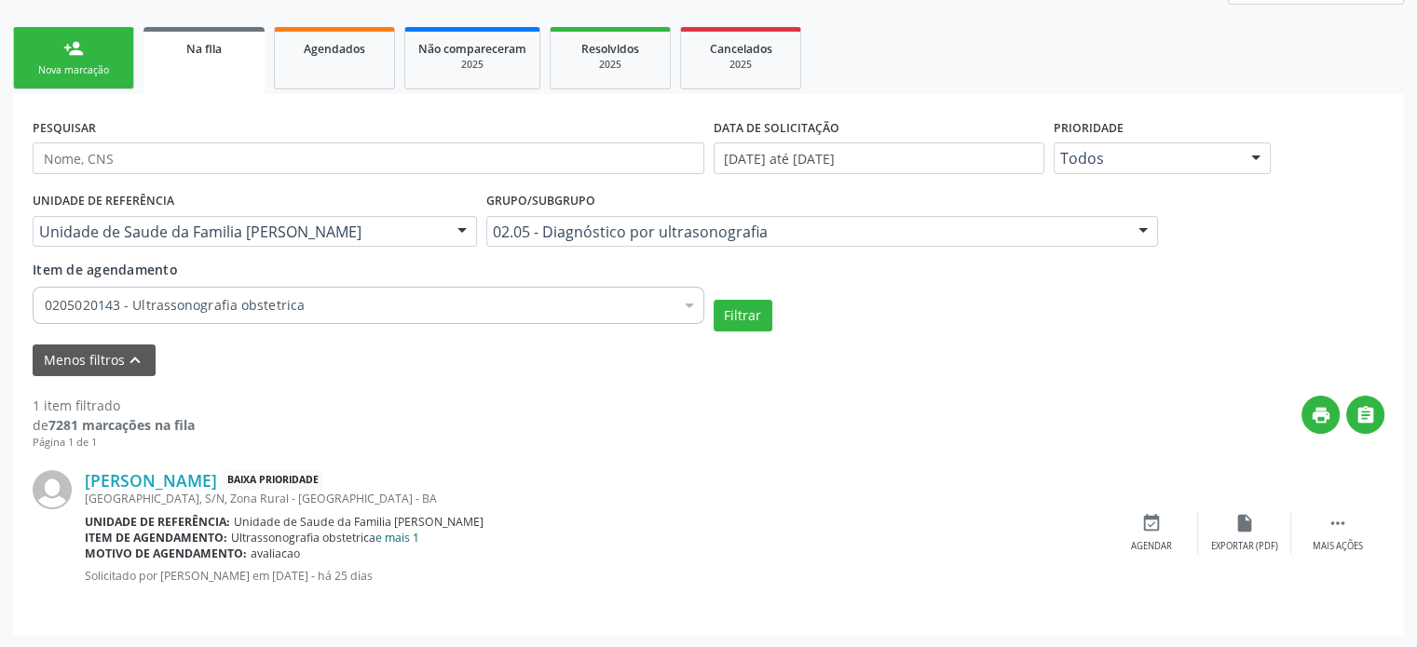
click at [406, 534] on link "e mais 1" at bounding box center [397, 538] width 44 height 16
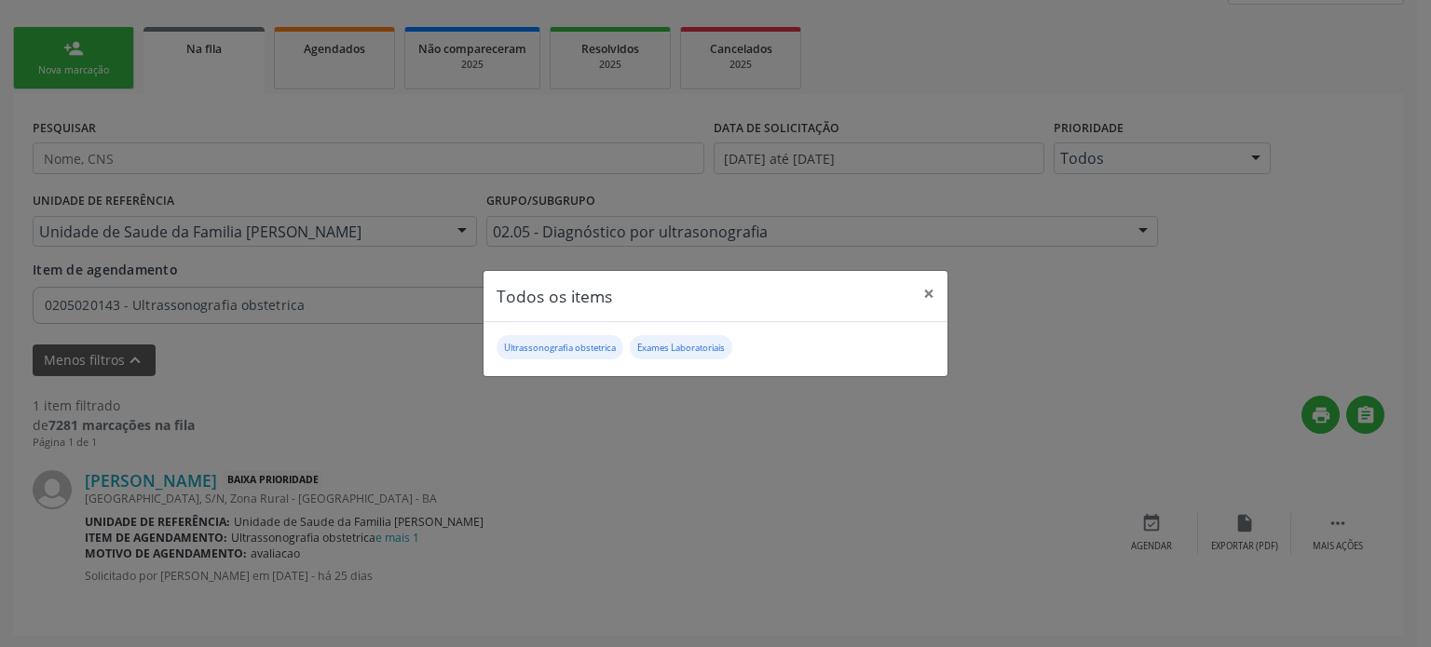
click at [386, 334] on div "Todos os items × Ultrassonografia obstetrica Exames Laboratoriais" at bounding box center [715, 323] width 1431 height 647
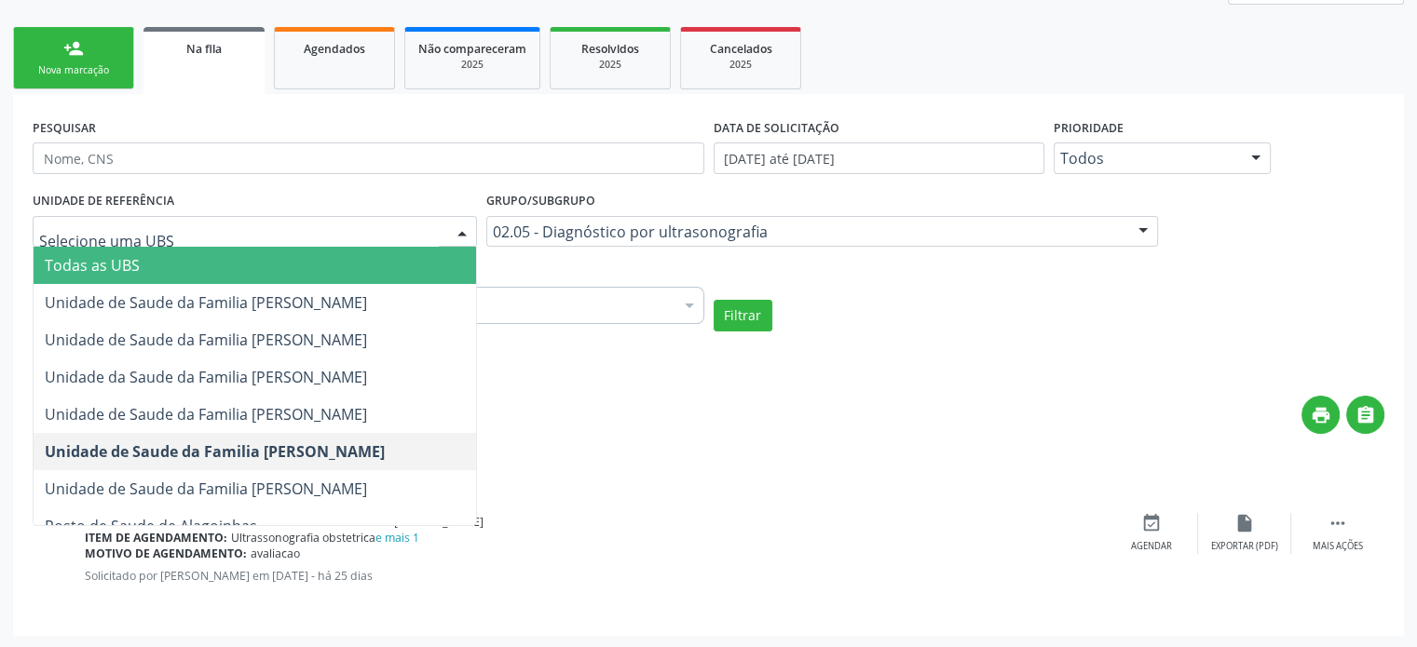
click at [161, 264] on span "Todas as UBS" at bounding box center [255, 265] width 442 height 37
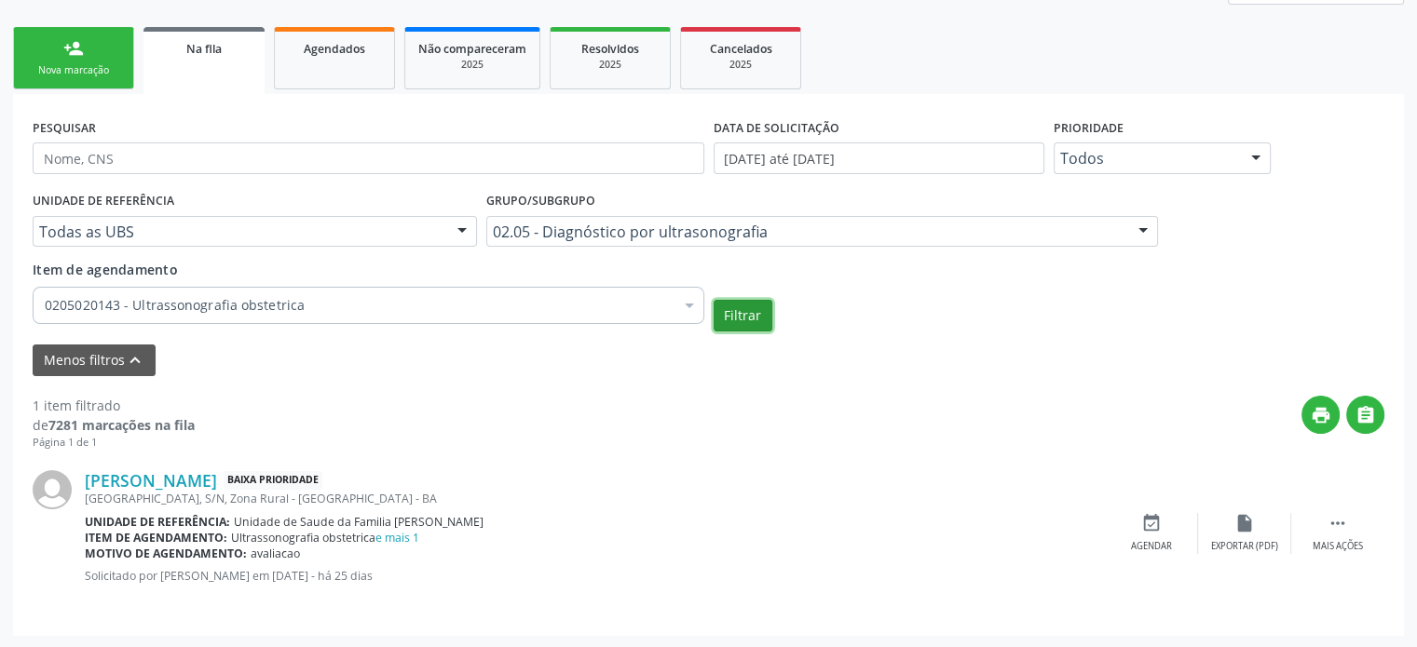
click at [732, 306] on button "Filtrar" at bounding box center [742, 316] width 59 height 32
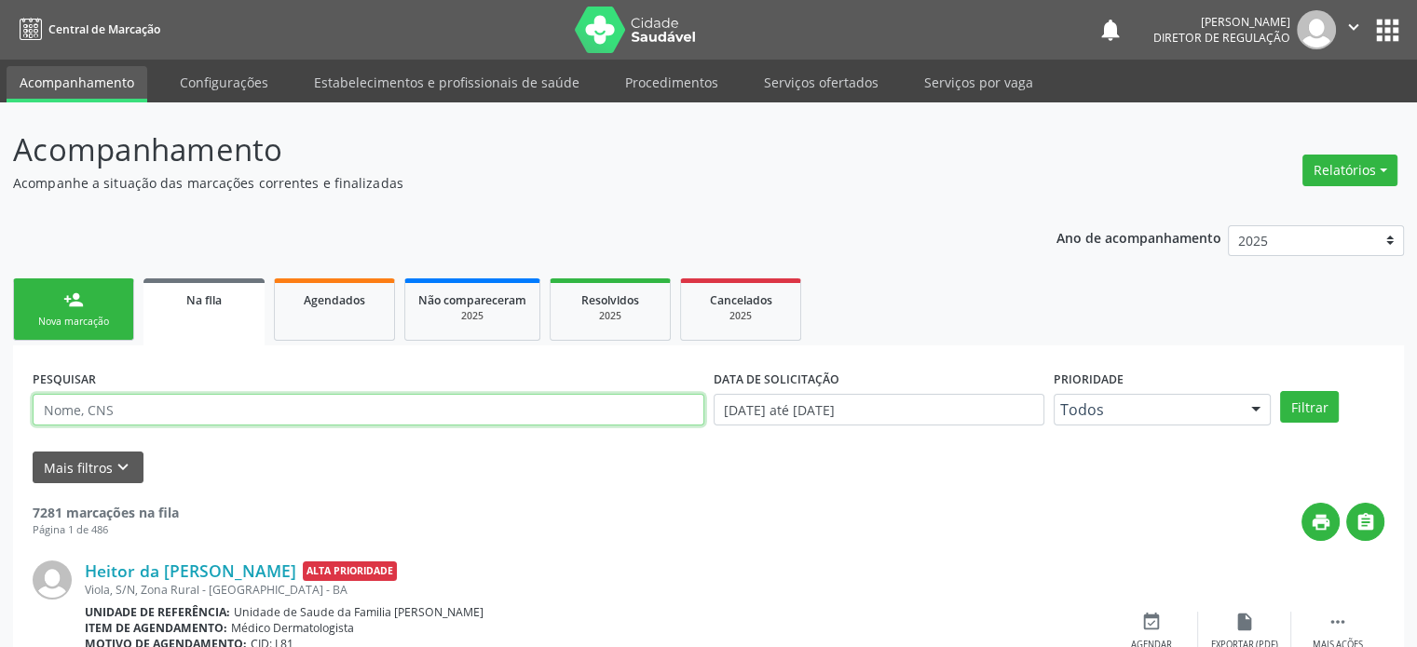
click at [209, 412] on input "text" at bounding box center [368, 410] width 671 height 32
paste input "[PERSON_NAME]"
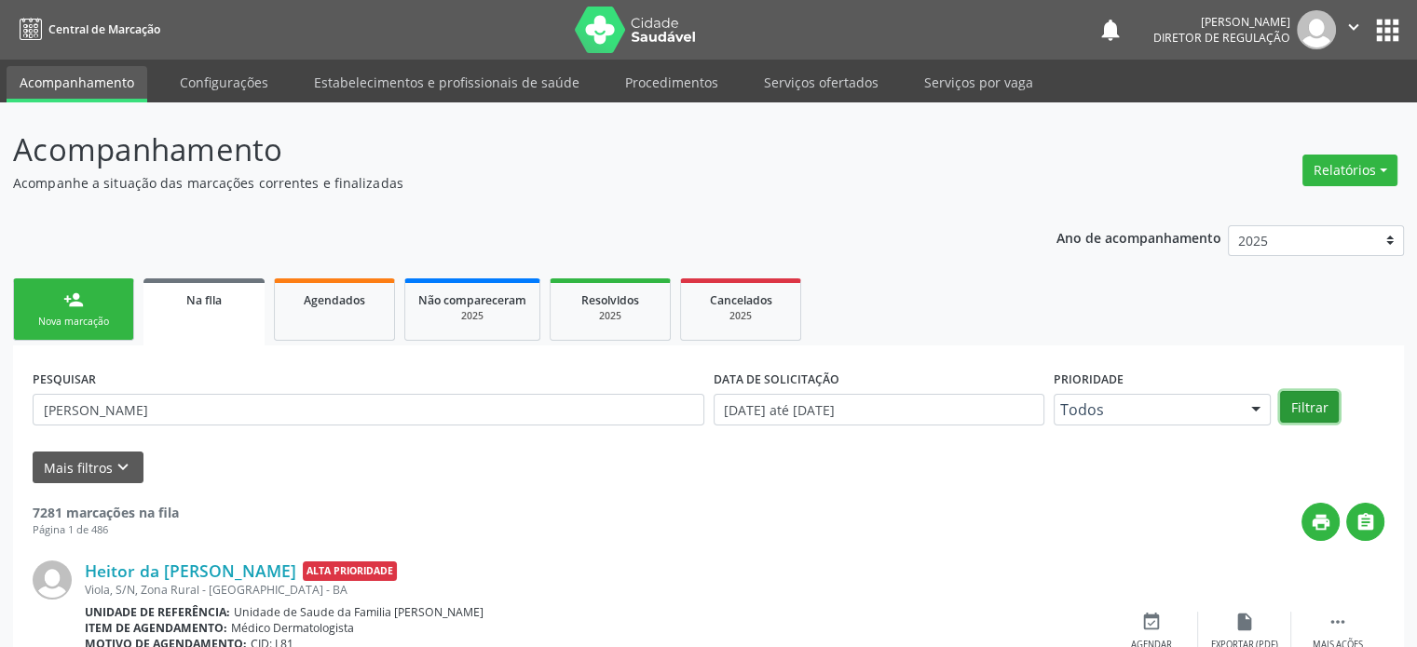
click at [1322, 402] on button "Filtrar" at bounding box center [1309, 407] width 59 height 32
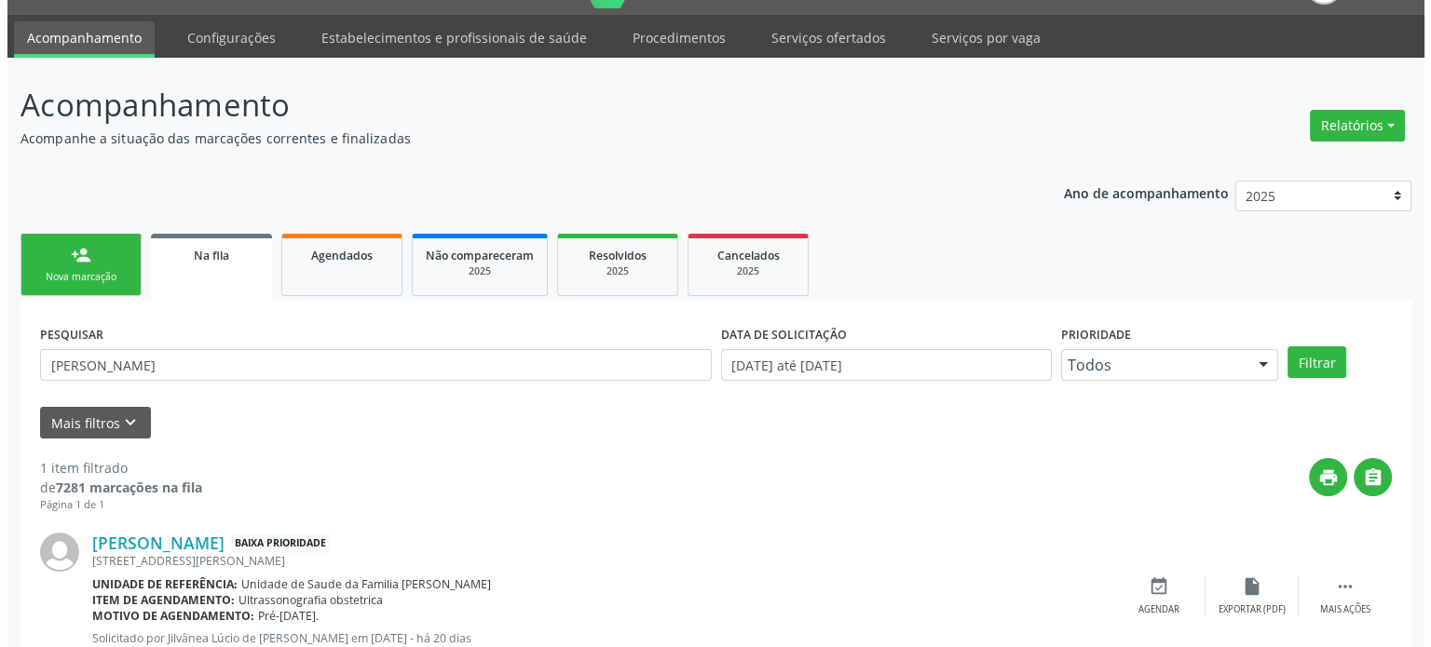
scroll to position [108, 0]
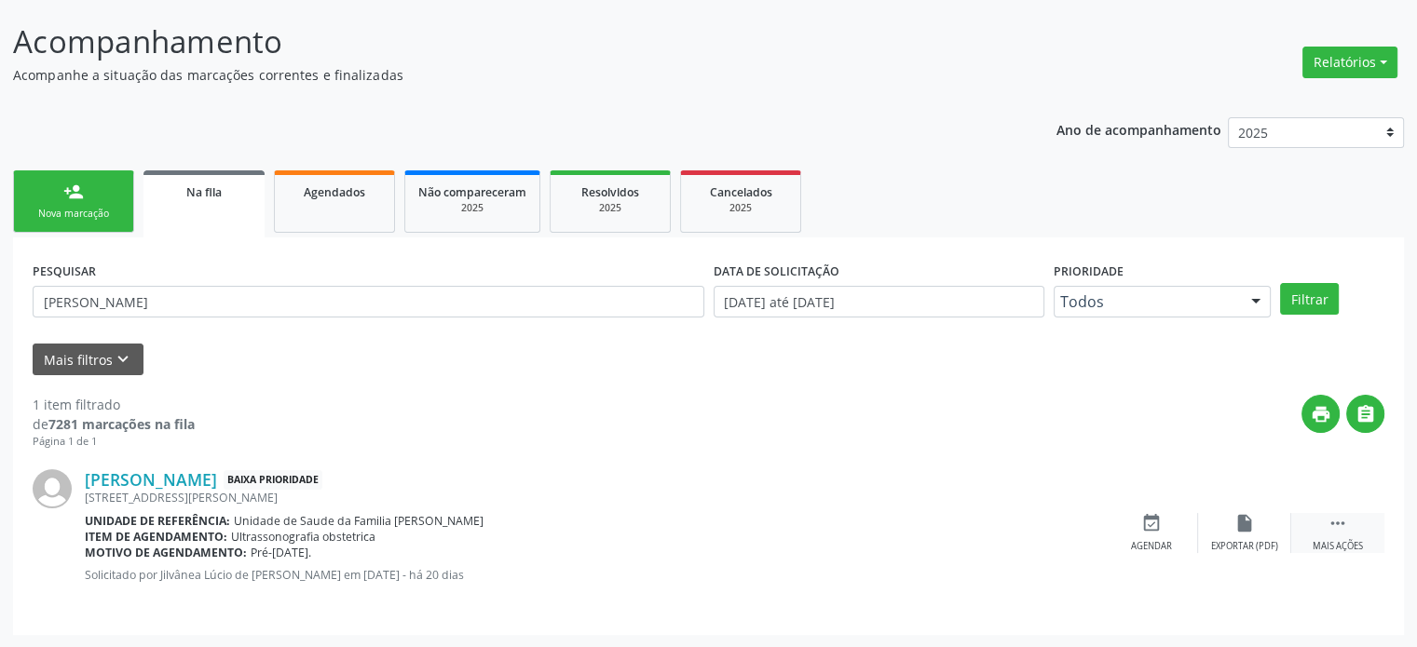
click at [1345, 536] on div " Mais ações" at bounding box center [1337, 533] width 93 height 40
click at [1165, 528] on div "cancel Cancelar" at bounding box center [1151, 533] width 93 height 40
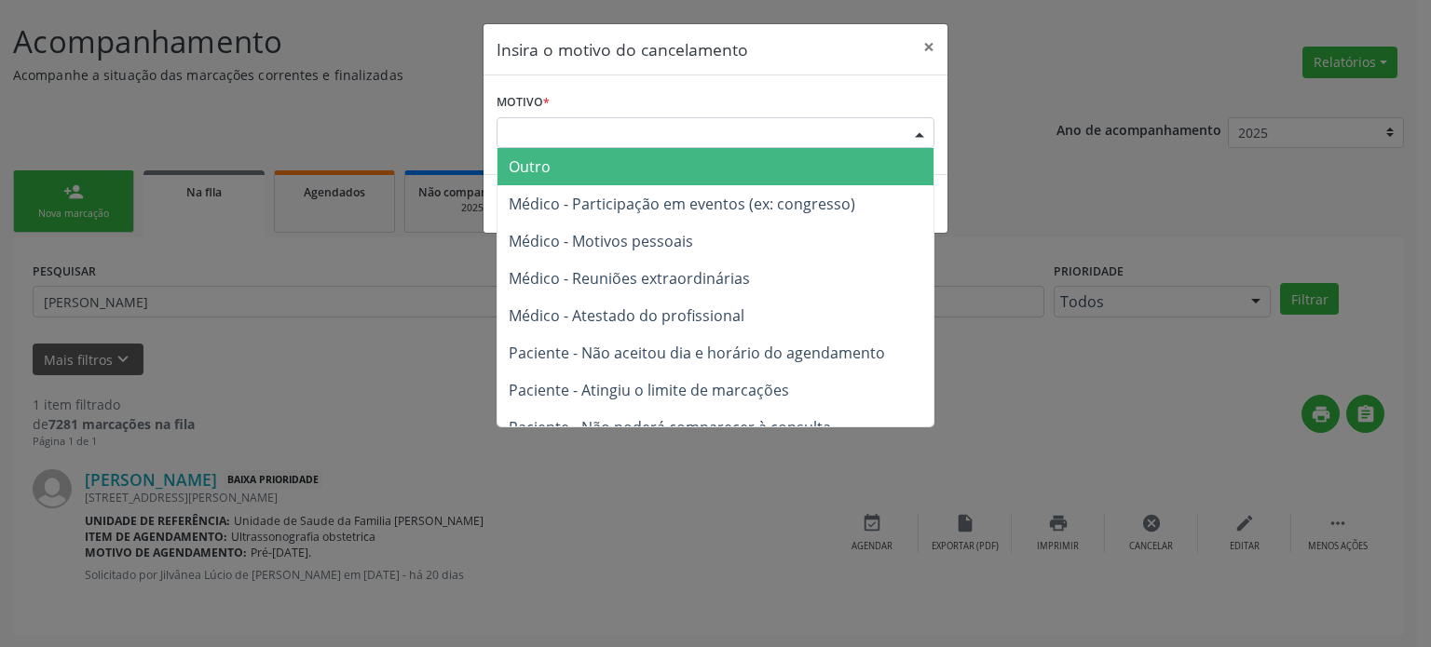
click at [730, 142] on div "Escolha o motivo" at bounding box center [715, 133] width 438 height 32
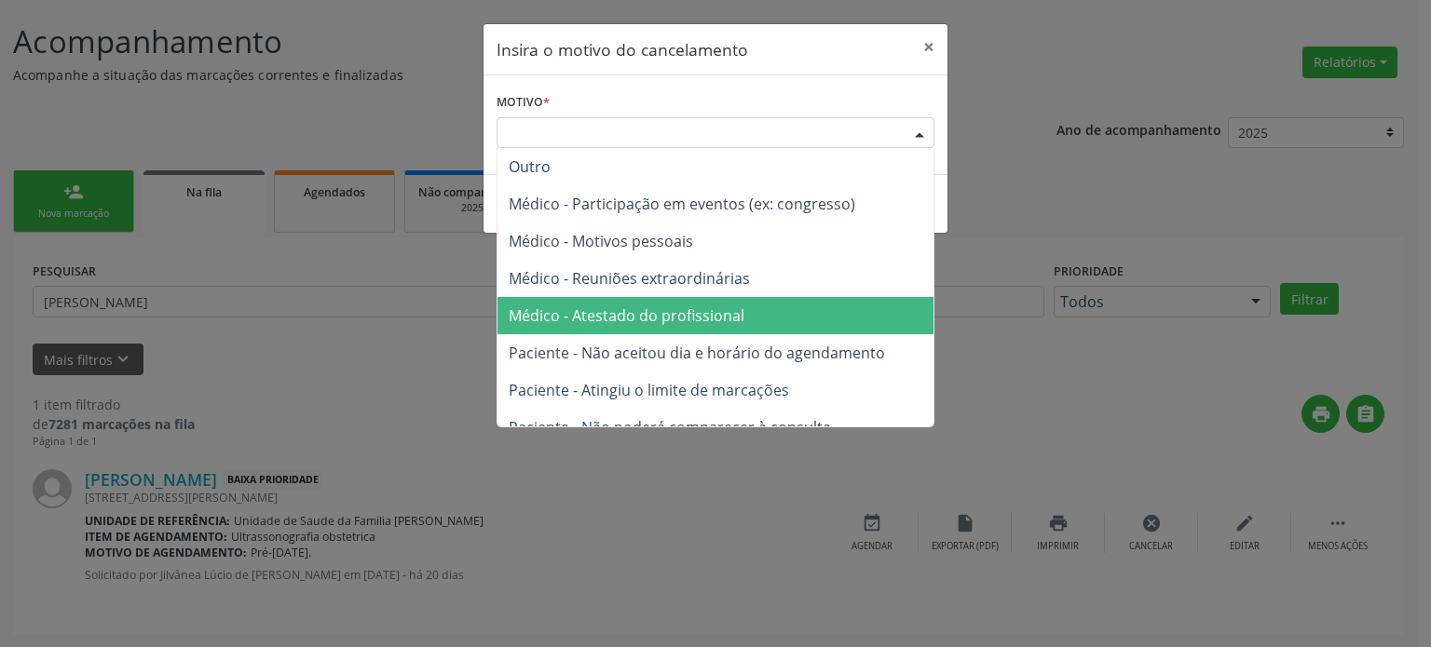
click at [648, 316] on span "Médico - Atestado do profissional" at bounding box center [627, 315] width 236 height 20
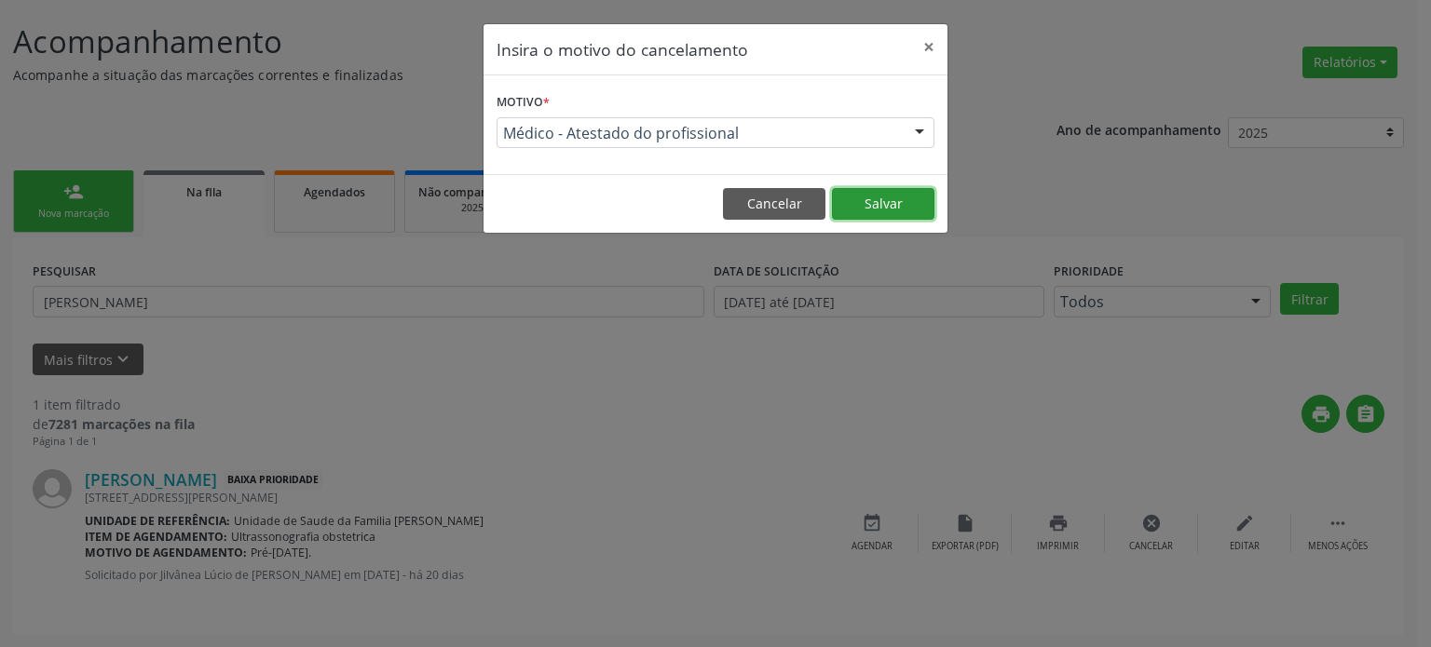
click at [875, 198] on button "Salvar" at bounding box center [883, 204] width 102 height 32
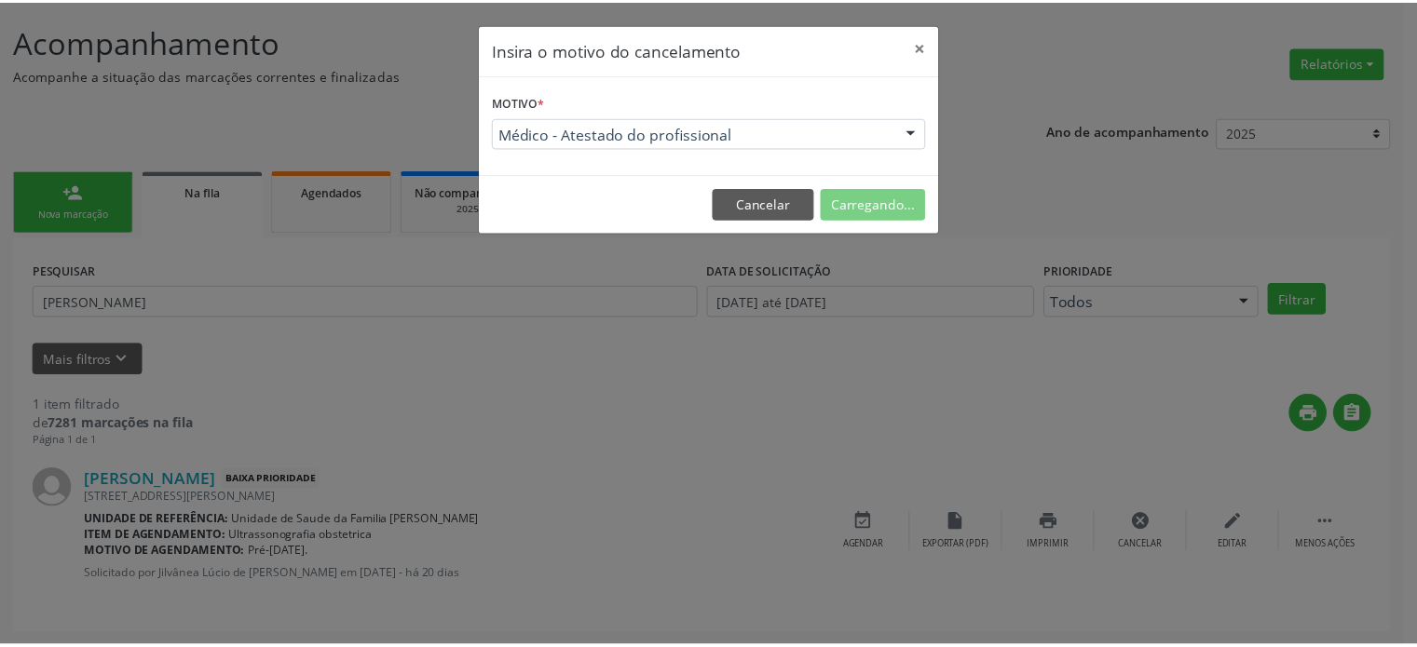
scroll to position [0, 0]
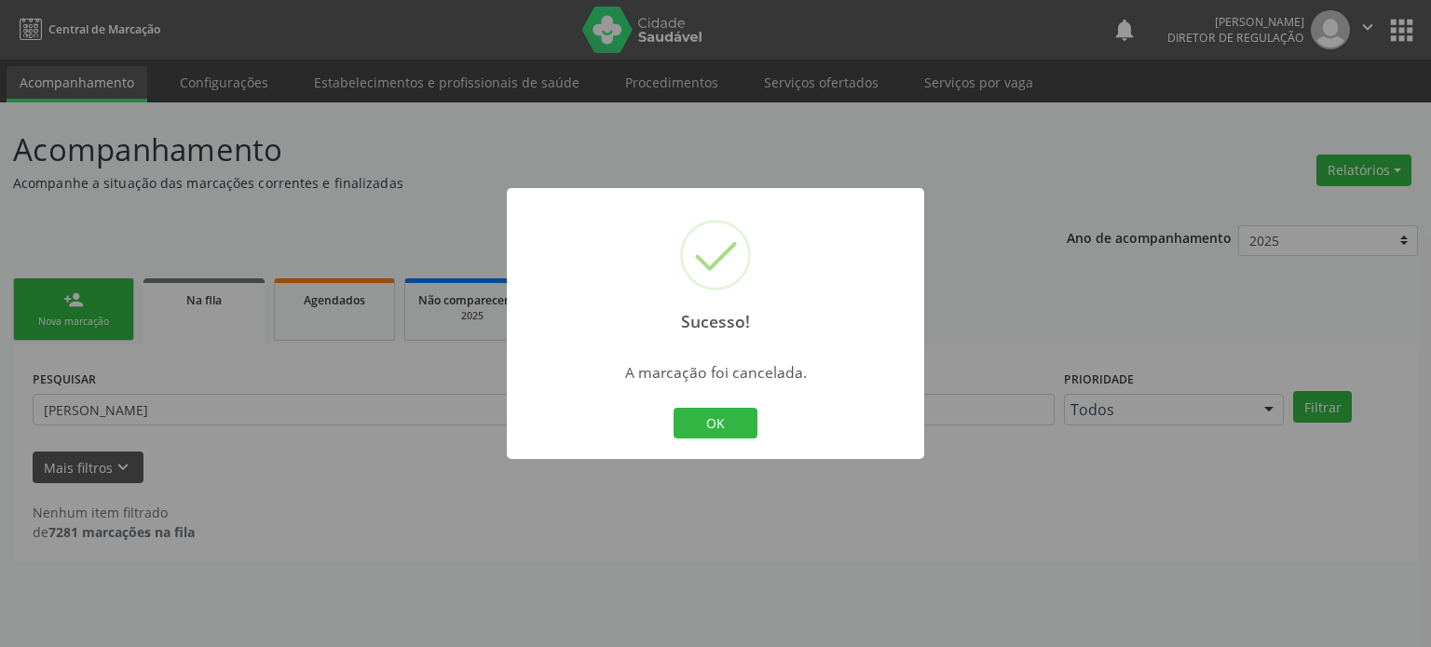
drag, startPoint x: 264, startPoint y: 358, endPoint x: 260, endPoint y: 368, distance: 11.3
click at [264, 359] on div "Sucesso! × A marcação foi cancelada. OK Cancel" at bounding box center [715, 323] width 1431 height 647
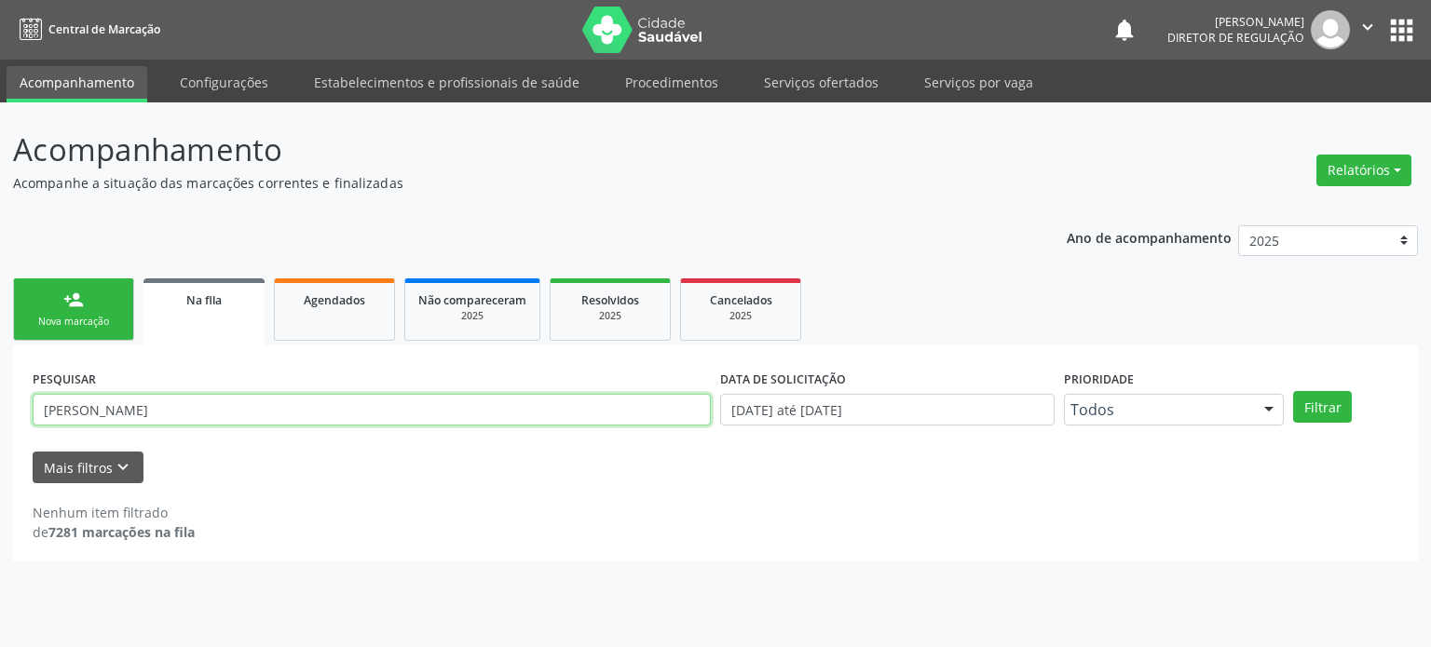
click at [207, 405] on input "[PERSON_NAME]" at bounding box center [372, 410] width 678 height 32
paste input "[PERSON_NAME]"
click at [1293, 391] on button "Filtrar" at bounding box center [1322, 407] width 59 height 32
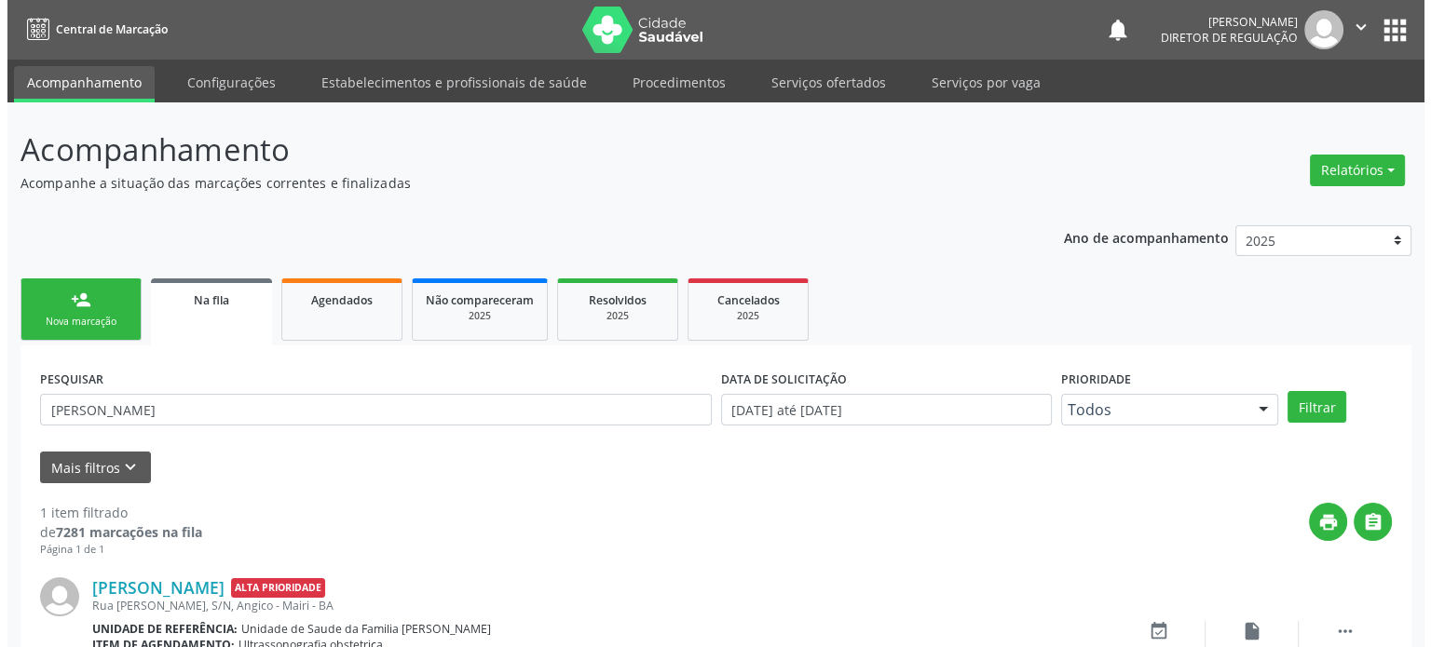
scroll to position [108, 0]
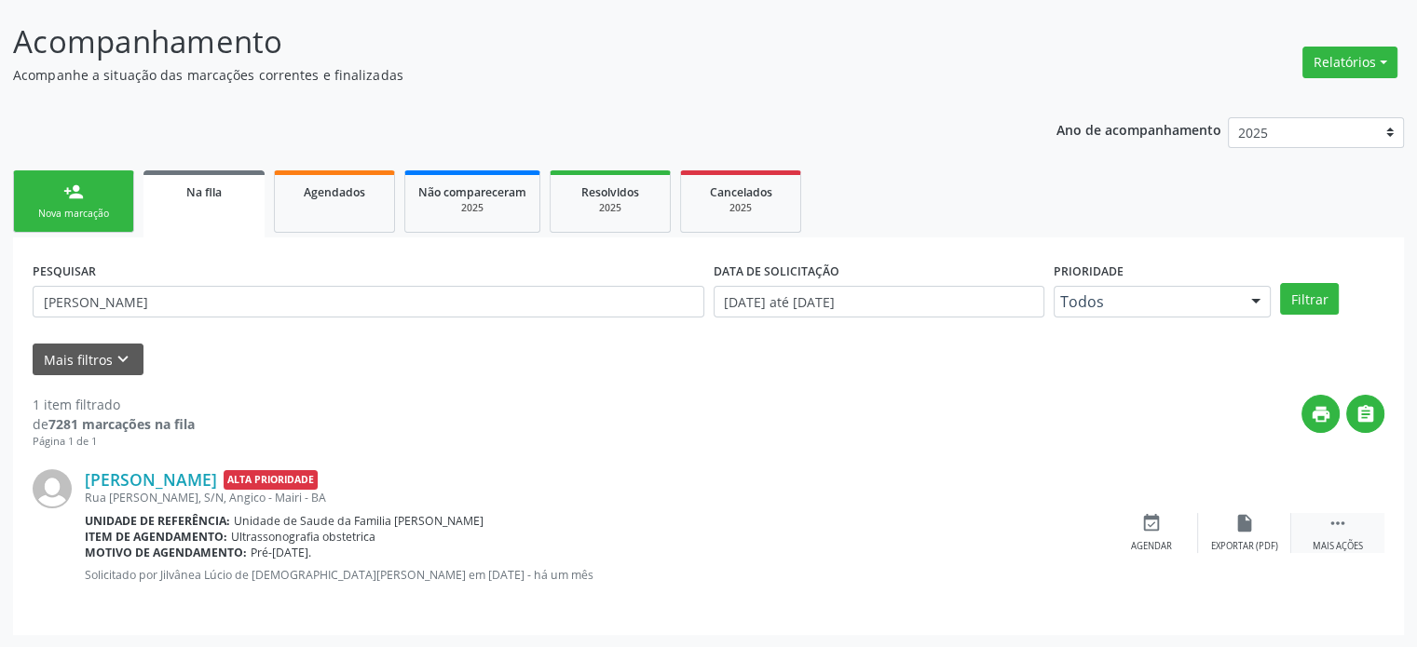
click at [1351, 519] on div " Mais ações" at bounding box center [1337, 533] width 93 height 40
click at [1166, 526] on div "cancel Cancelar" at bounding box center [1151, 533] width 93 height 40
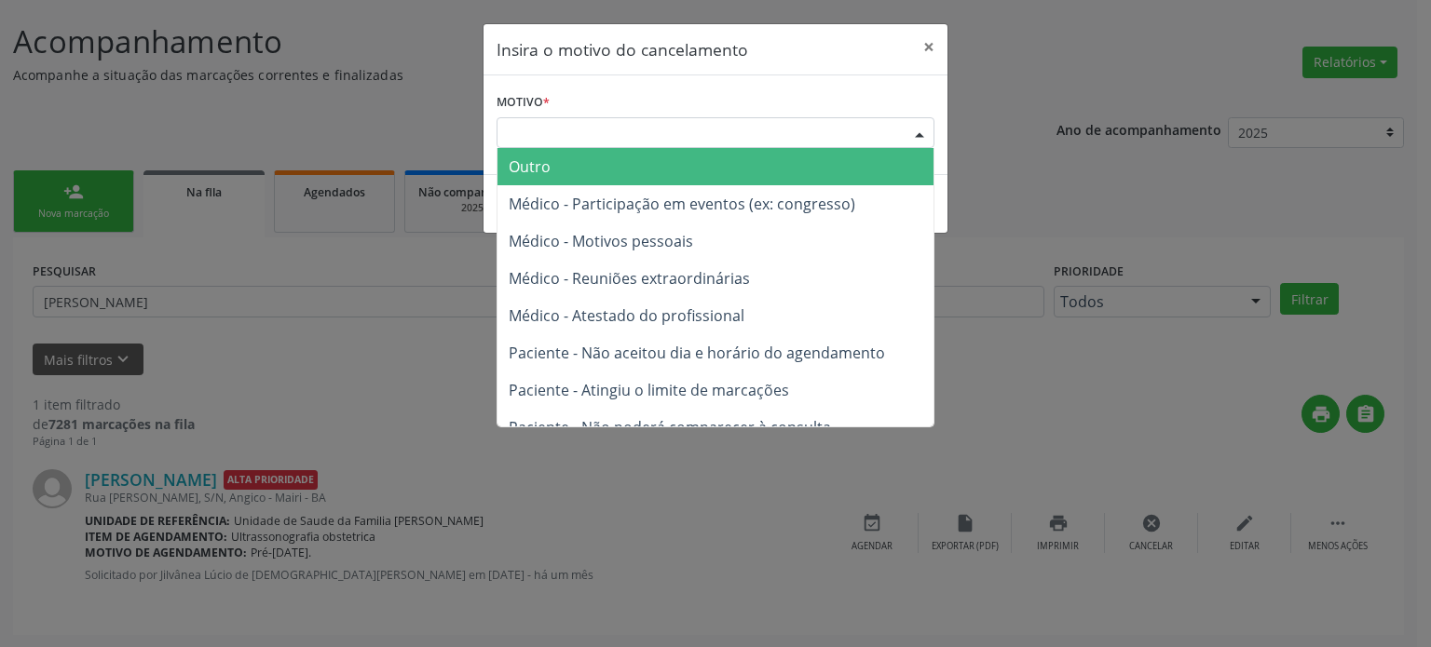
click at [623, 130] on div "Escolha o motivo" at bounding box center [715, 133] width 438 height 32
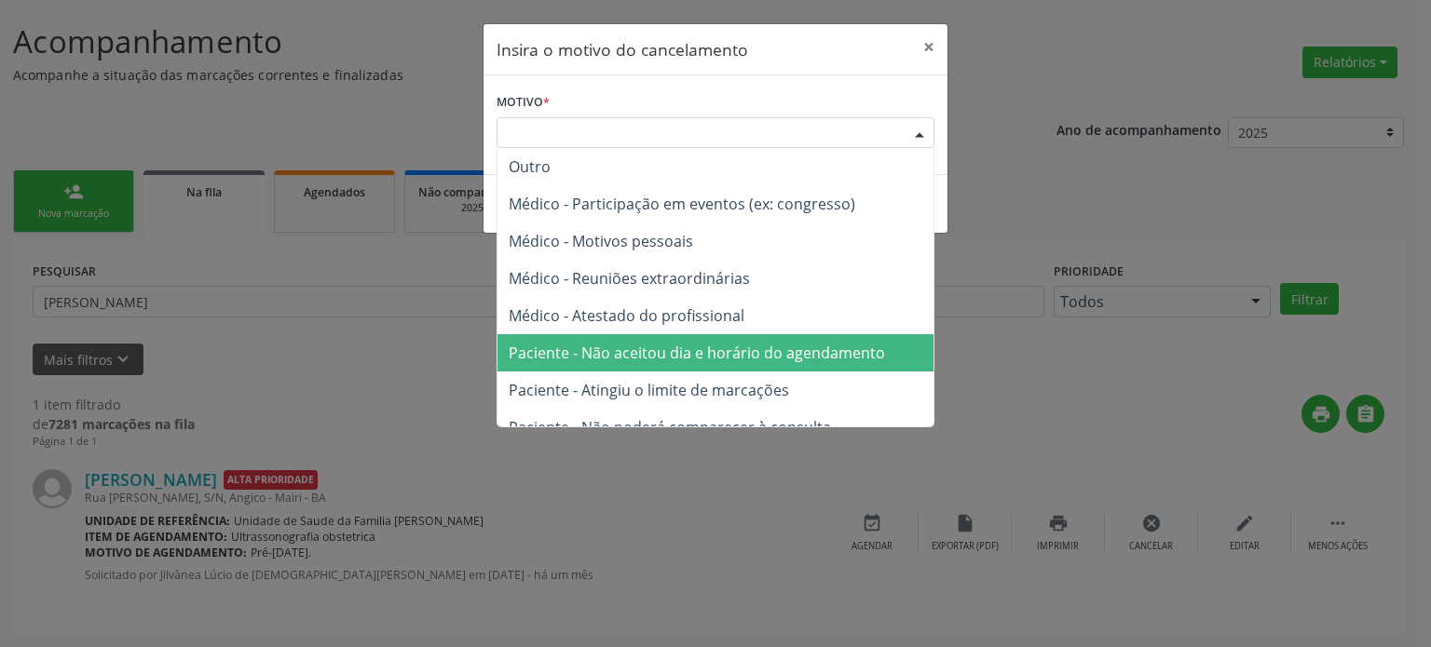
drag, startPoint x: 579, startPoint y: 338, endPoint x: 734, endPoint y: 255, distance: 175.4
click at [586, 335] on span "Paciente - Não aceitou dia e horário do agendamento" at bounding box center [715, 352] width 436 height 37
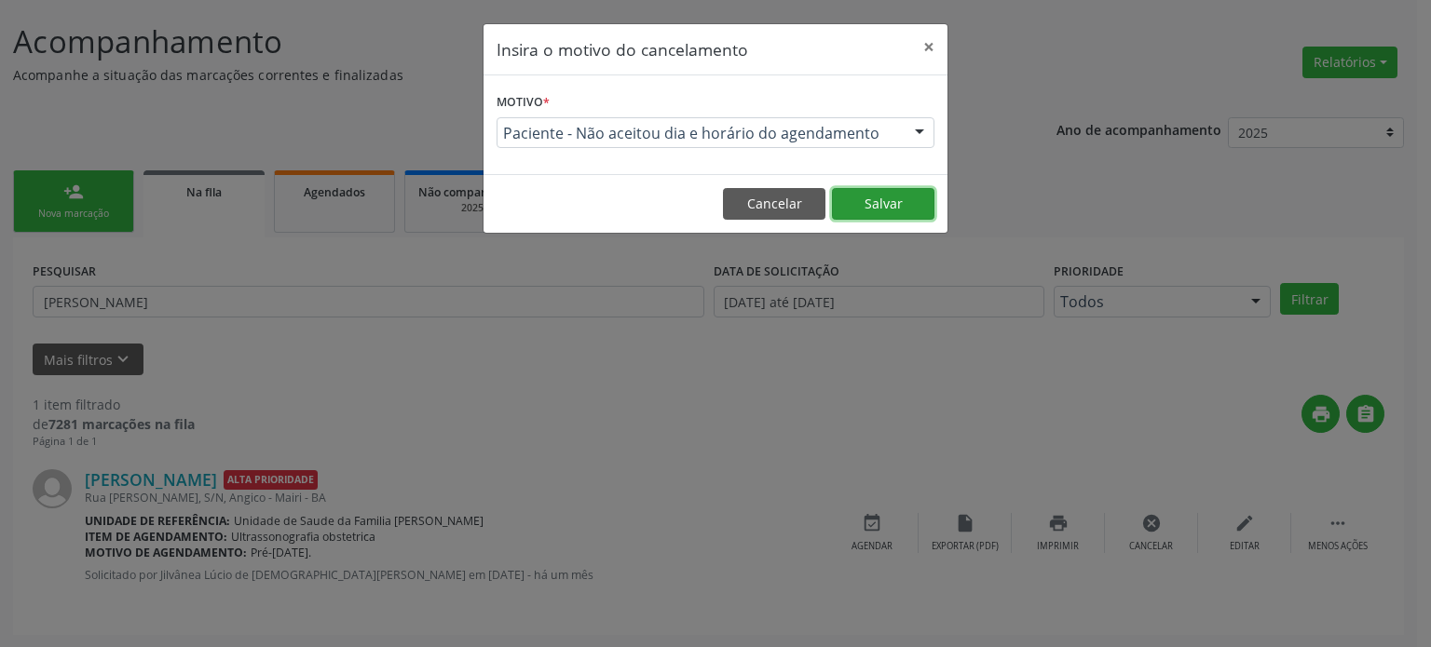
click at [875, 207] on button "Salvar" at bounding box center [883, 204] width 102 height 32
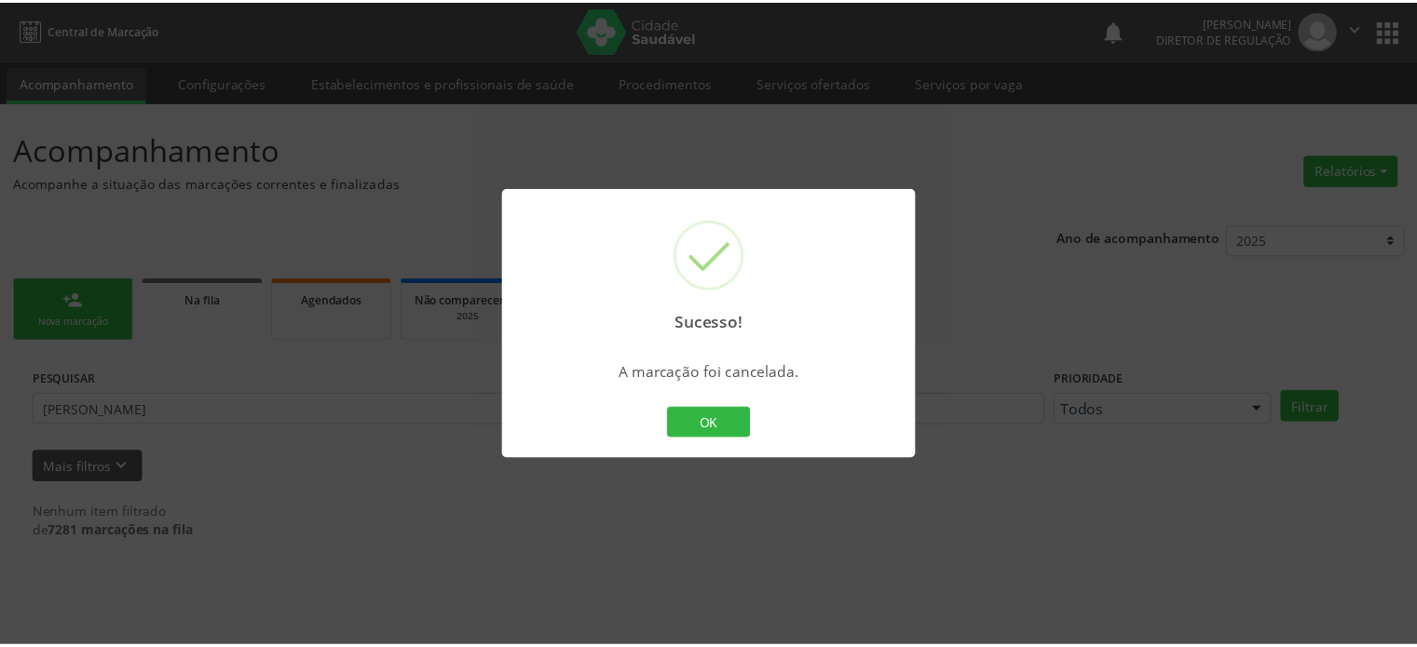
scroll to position [0, 0]
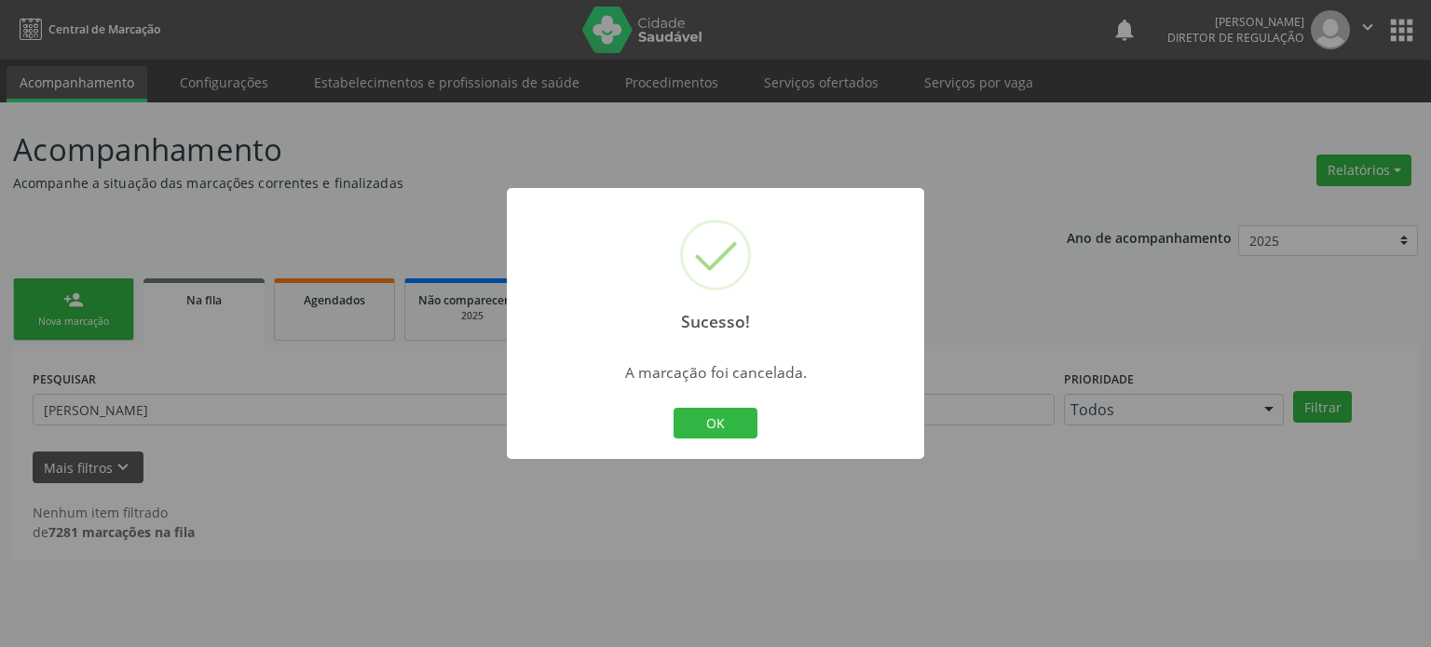
drag, startPoint x: 242, startPoint y: 307, endPoint x: 229, endPoint y: 360, distance: 54.7
click at [242, 309] on div "Sucesso! × A marcação foi cancelada. OK Cancel" at bounding box center [715, 323] width 1431 height 647
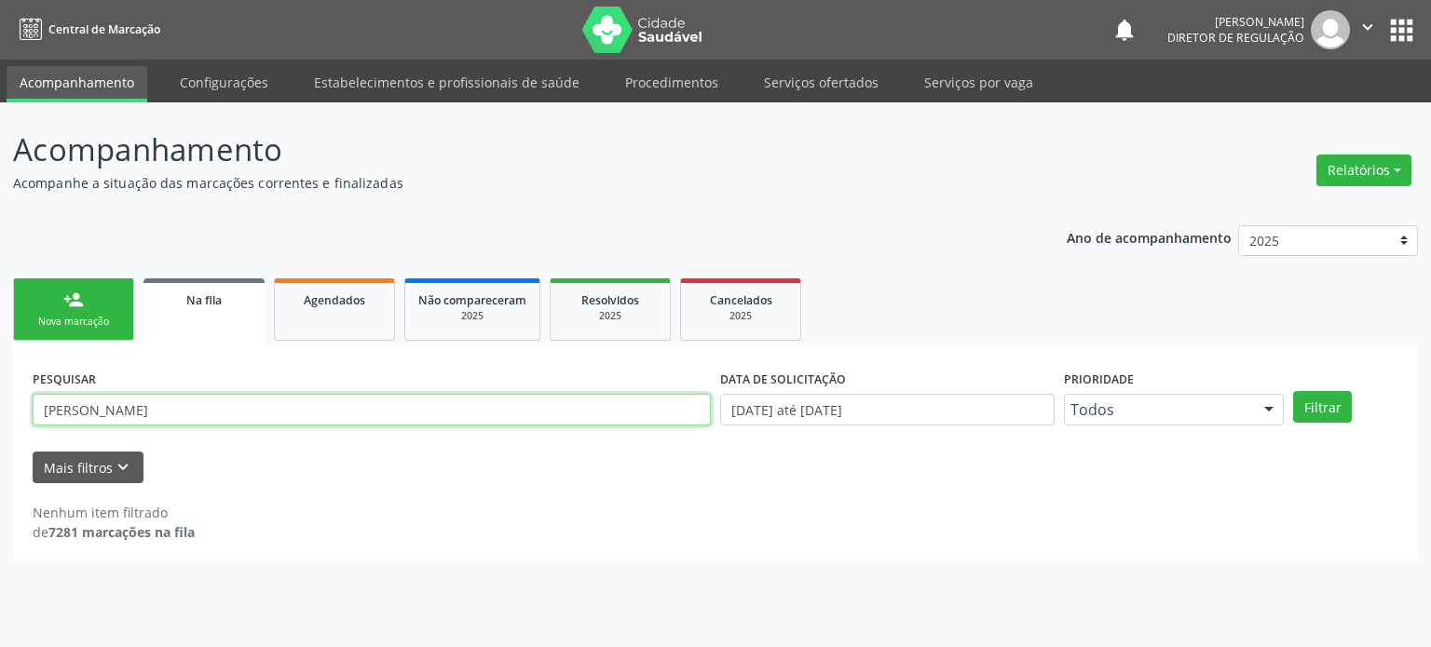
click at [190, 407] on input "[PERSON_NAME]" at bounding box center [372, 410] width 678 height 32
paste input "[PERSON_NAME]"
click at [1293, 391] on button "Filtrar" at bounding box center [1322, 407] width 59 height 32
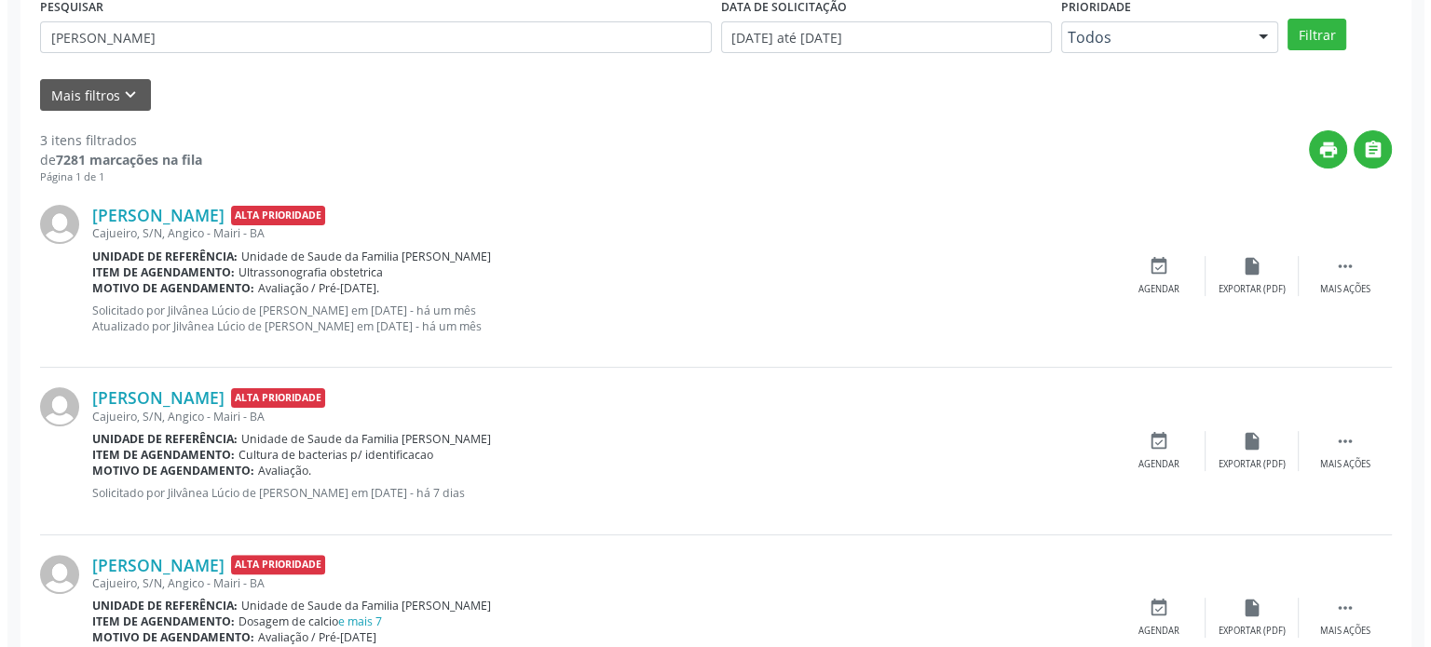
scroll to position [457, 0]
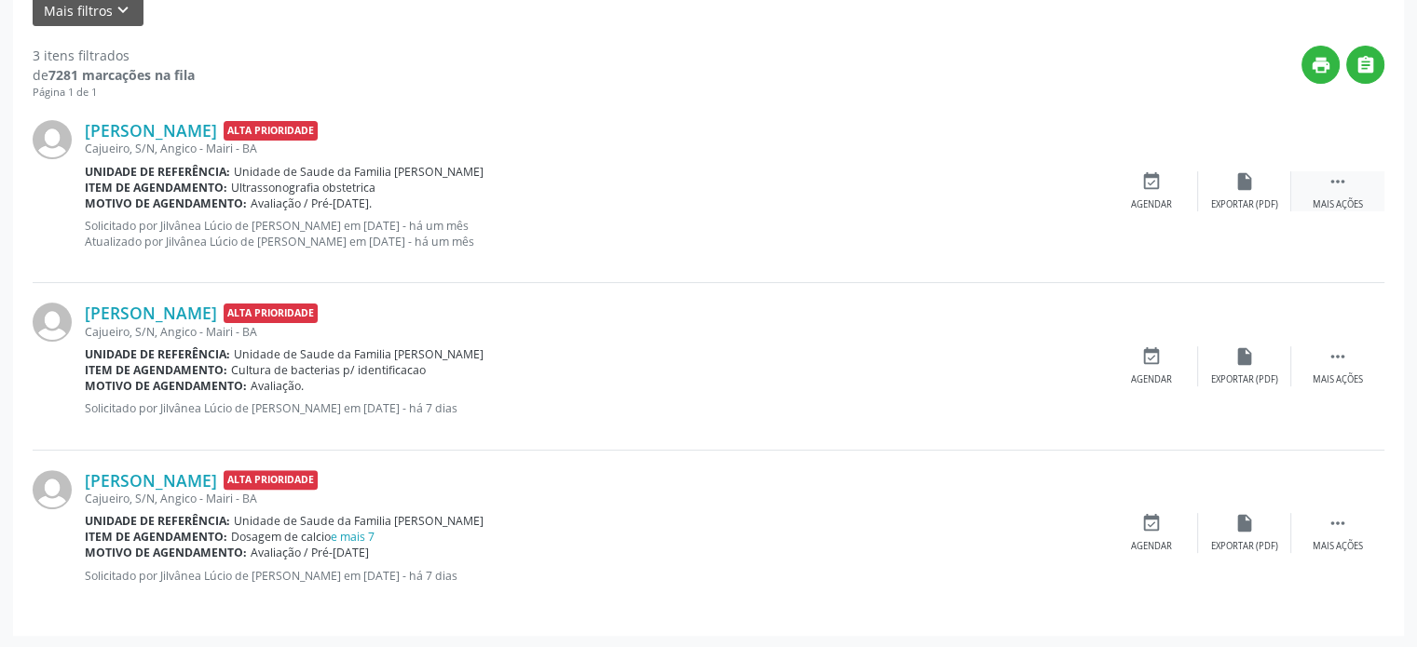
click at [1344, 168] on div "[PERSON_NAME] Alta Prioridade [GEOGRAPHIC_DATA], S/N, Angico - Mairi - BA Unida…" at bounding box center [708, 192] width 1351 height 183
click at [1335, 188] on icon "" at bounding box center [1337, 181] width 20 height 20
click at [1148, 183] on icon "cancel" at bounding box center [1151, 181] width 20 height 20
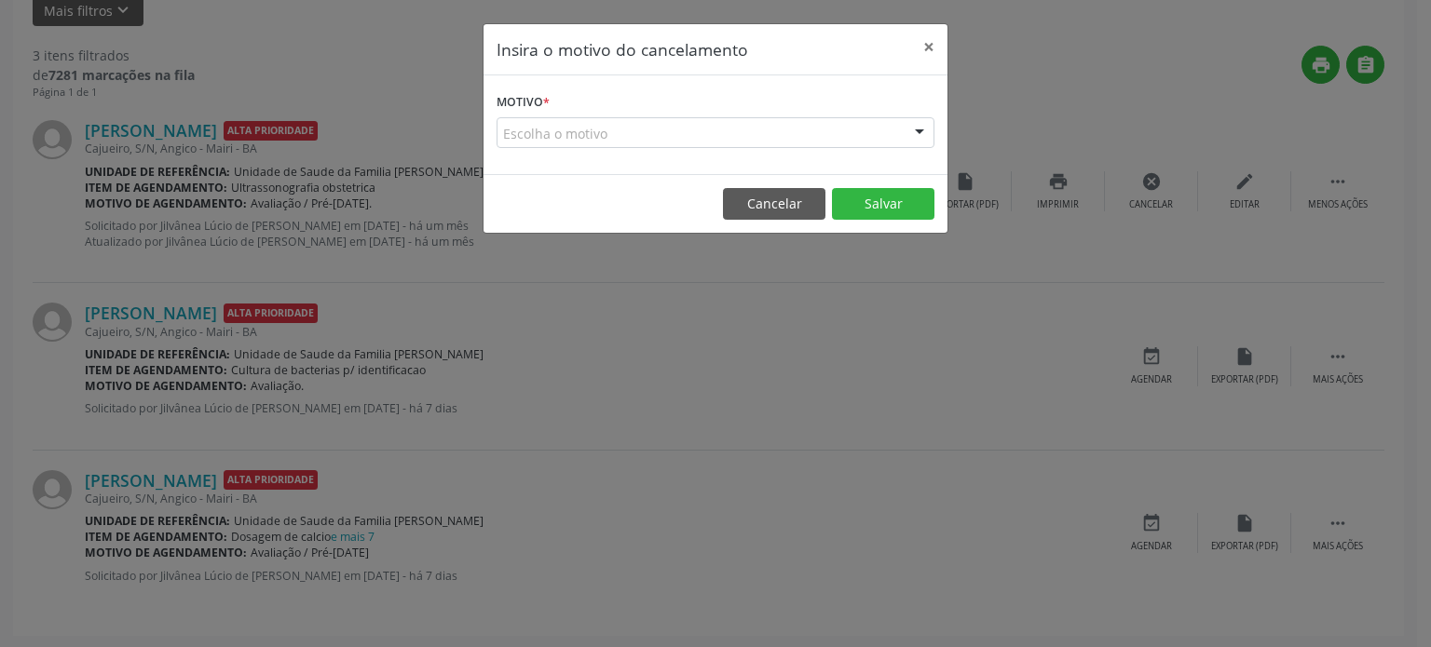
click at [662, 131] on div "Escolha o motivo" at bounding box center [715, 133] width 438 height 32
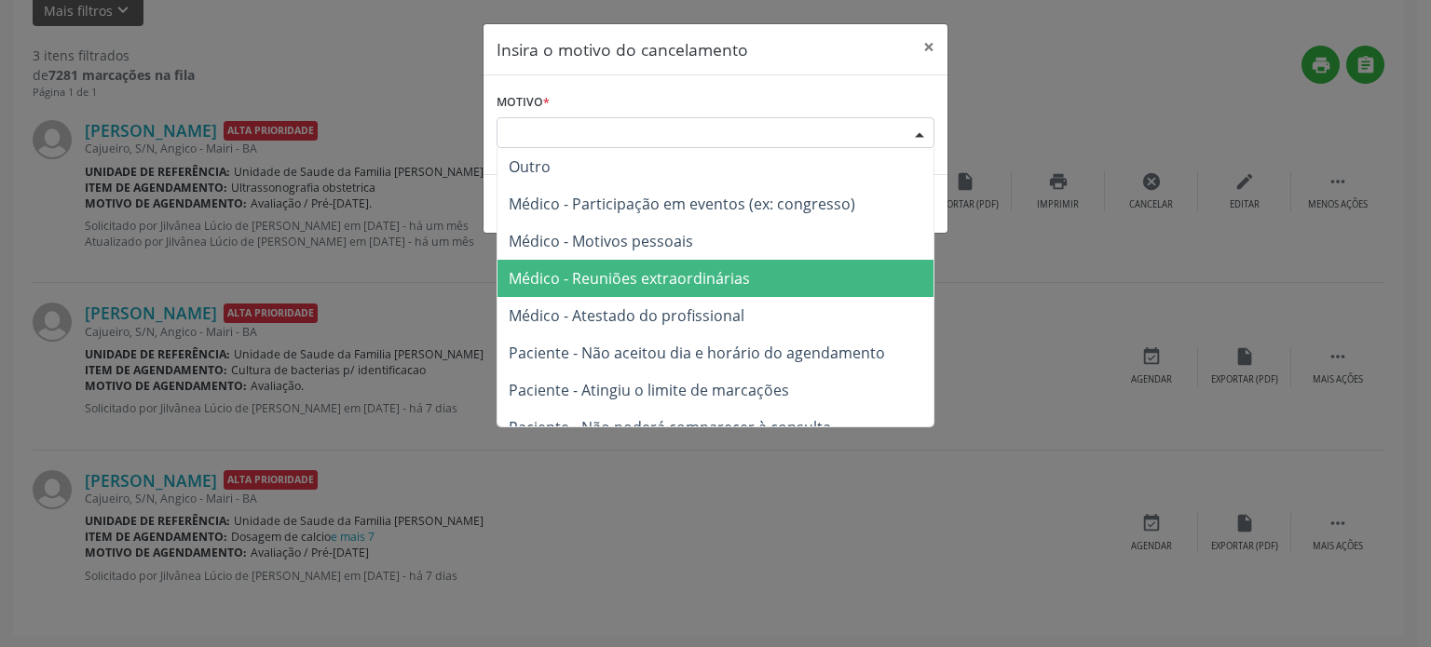
click at [657, 285] on span "Médico - Reuniões extraordinárias" at bounding box center [629, 278] width 241 height 20
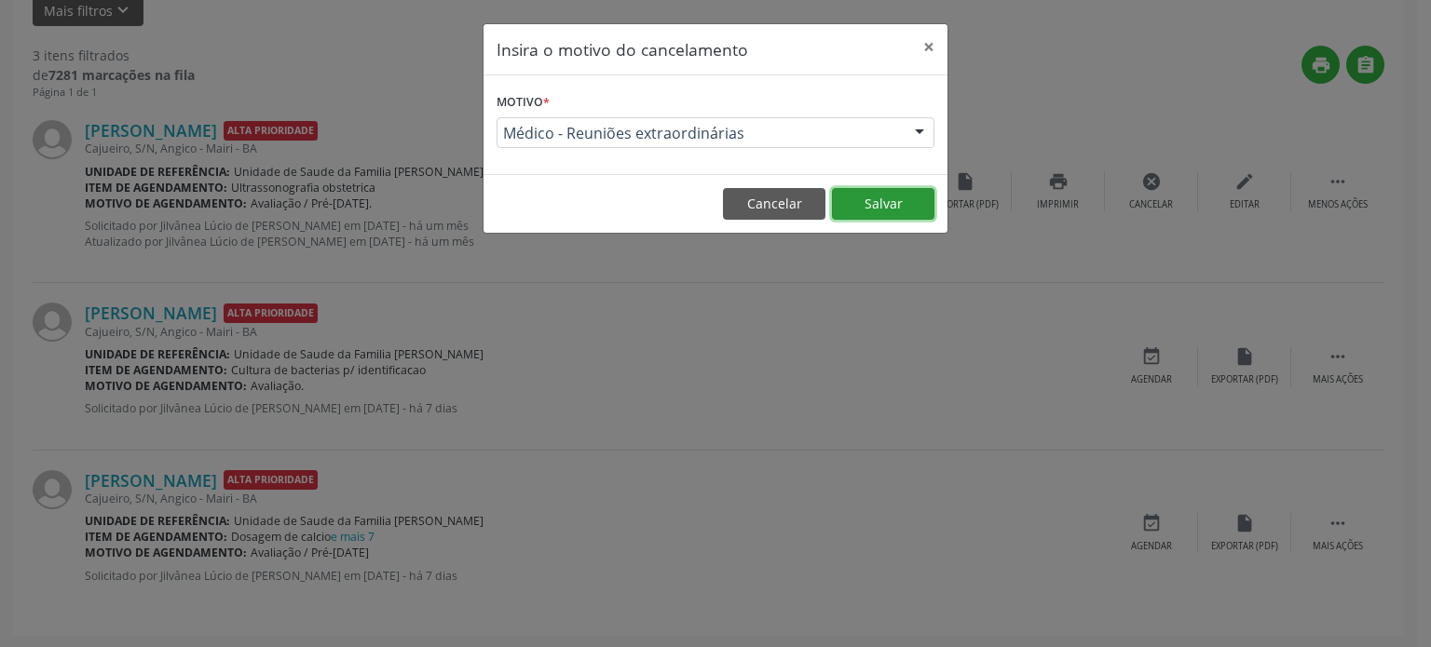
click at [857, 199] on button "Salvar" at bounding box center [883, 204] width 102 height 32
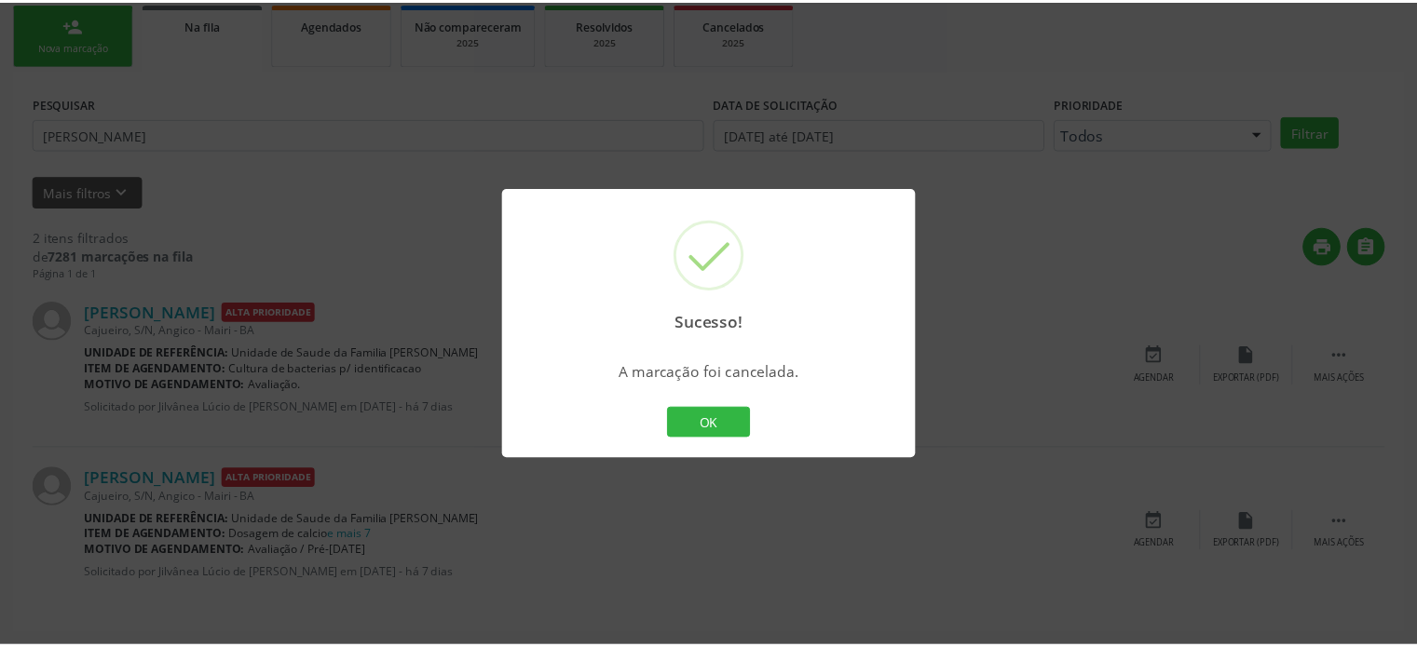
scroll to position [0, 0]
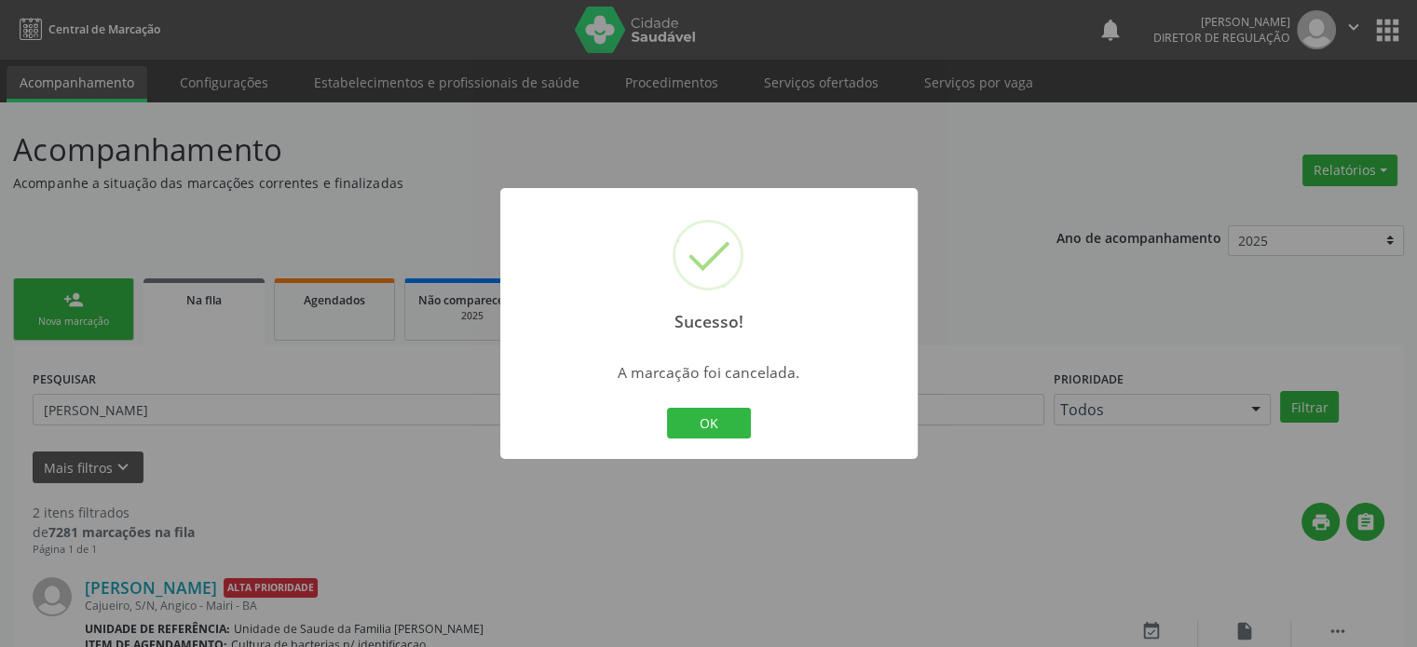
click at [324, 440] on div "Sucesso! × A marcação foi cancelada. OK Cancel" at bounding box center [708, 323] width 1417 height 647
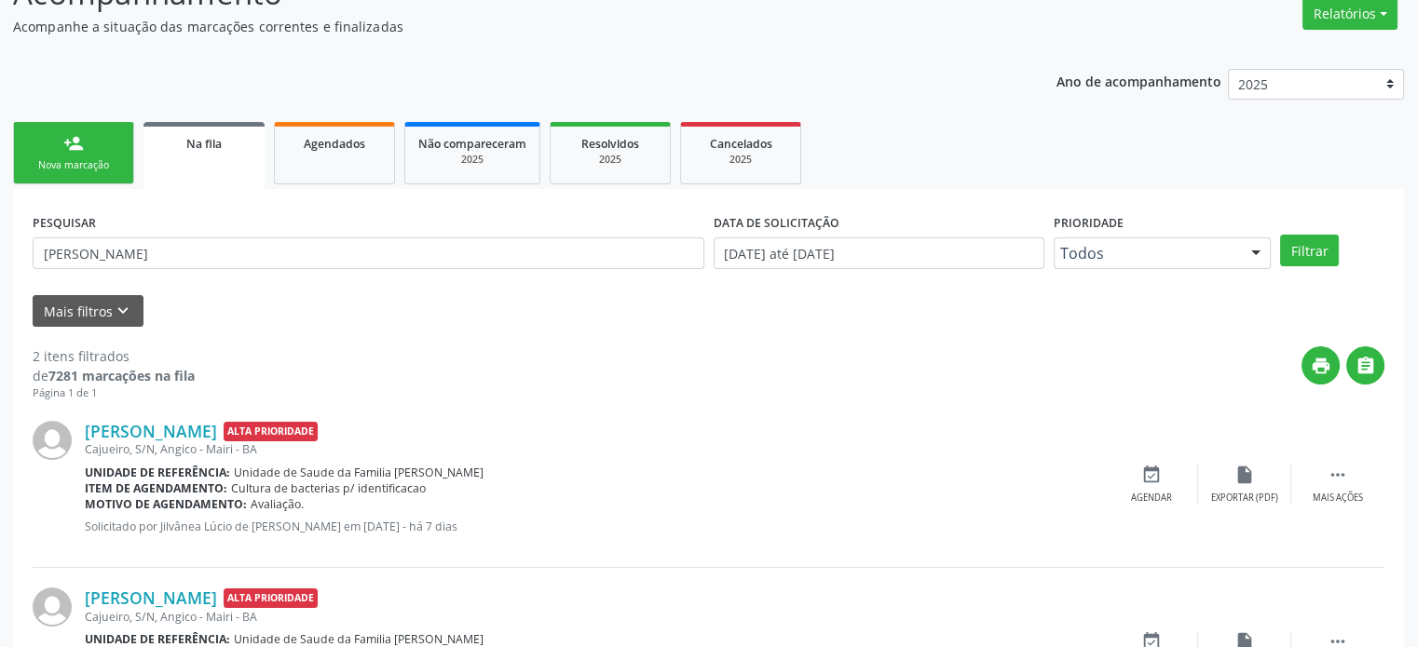
scroll to position [274, 0]
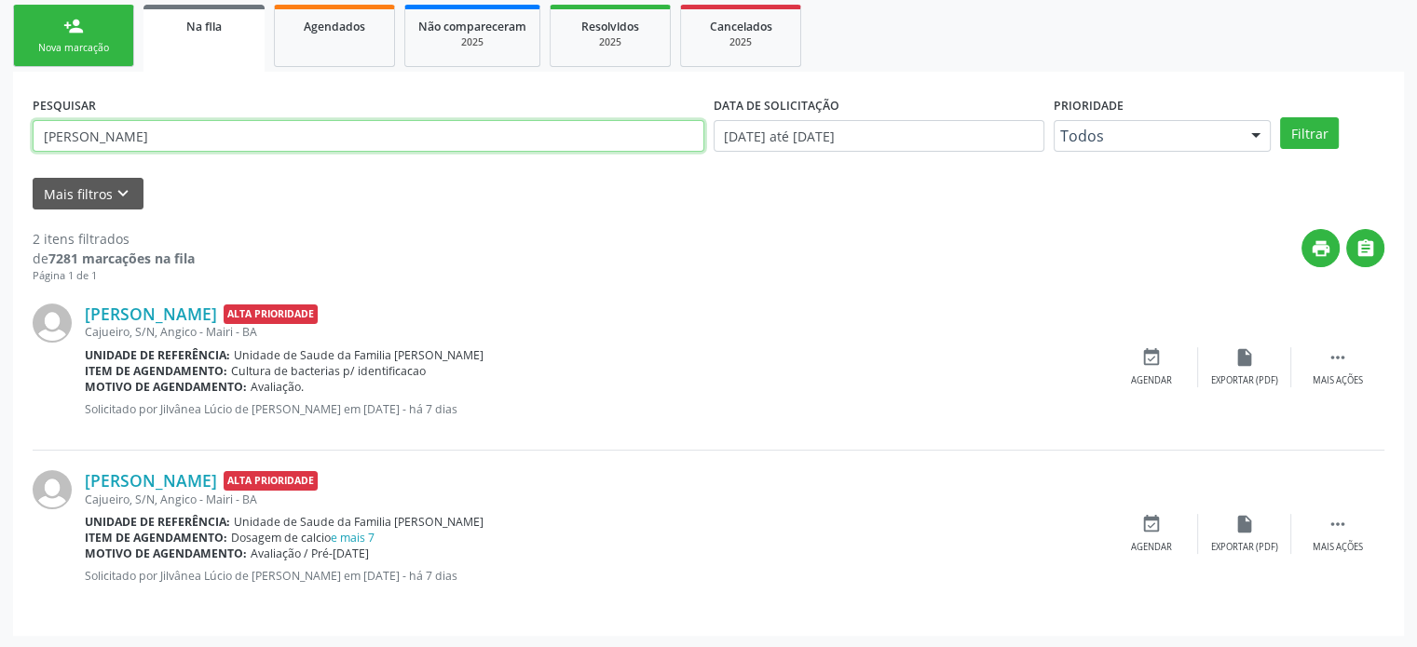
click at [261, 129] on input "[PERSON_NAME]" at bounding box center [368, 136] width 671 height 32
paste input "[PERSON_NAME] reis d"
drag, startPoint x: 335, startPoint y: 145, endPoint x: 146, endPoint y: 140, distance: 189.1
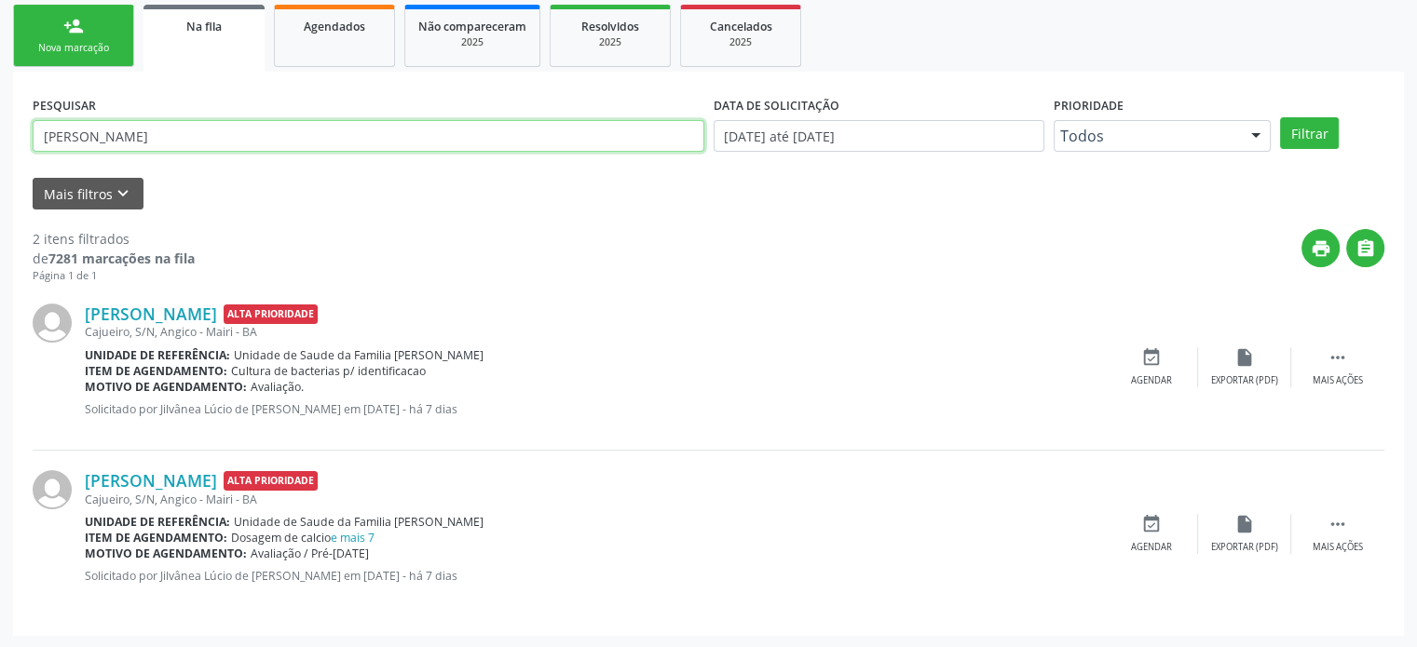
click at [146, 140] on input "[PERSON_NAME]" at bounding box center [368, 136] width 671 height 32
type input "Naiara de souz"
click at [1280, 117] on button "Filtrar" at bounding box center [1309, 133] width 59 height 32
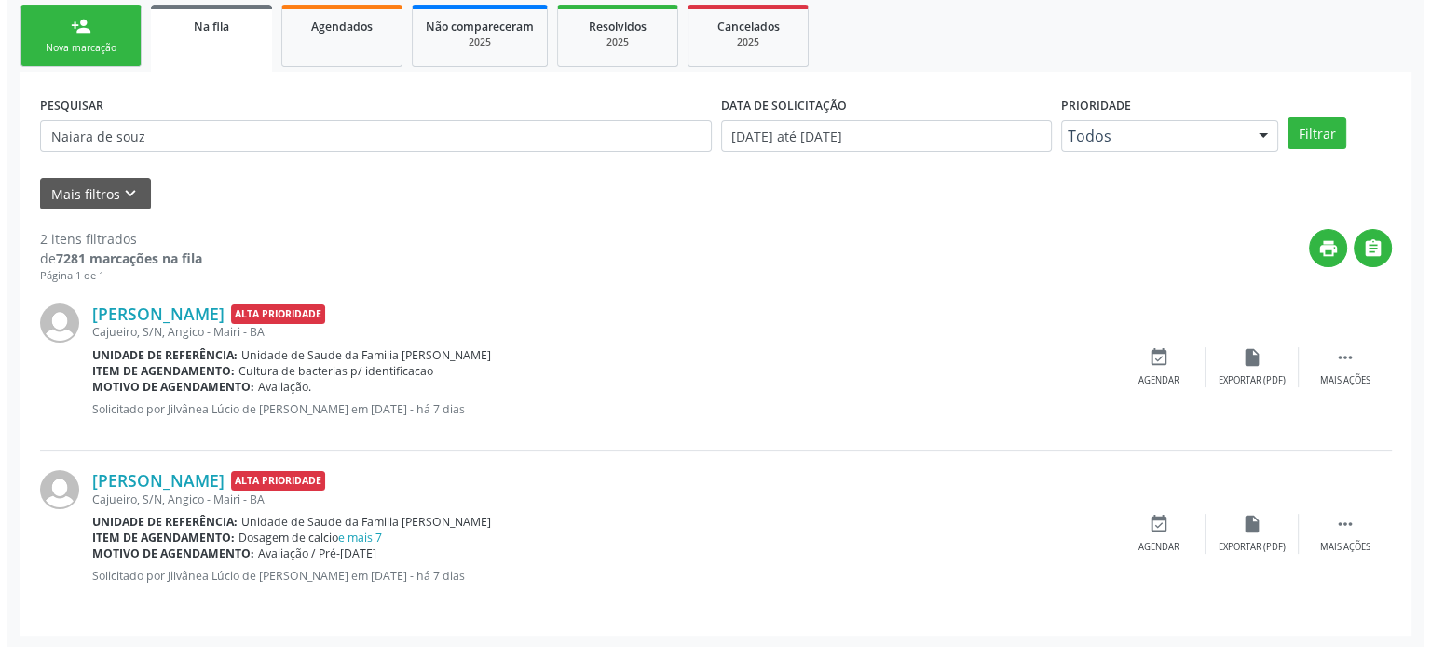
scroll to position [0, 0]
